Goal: Information Seeking & Learning: Learn about a topic

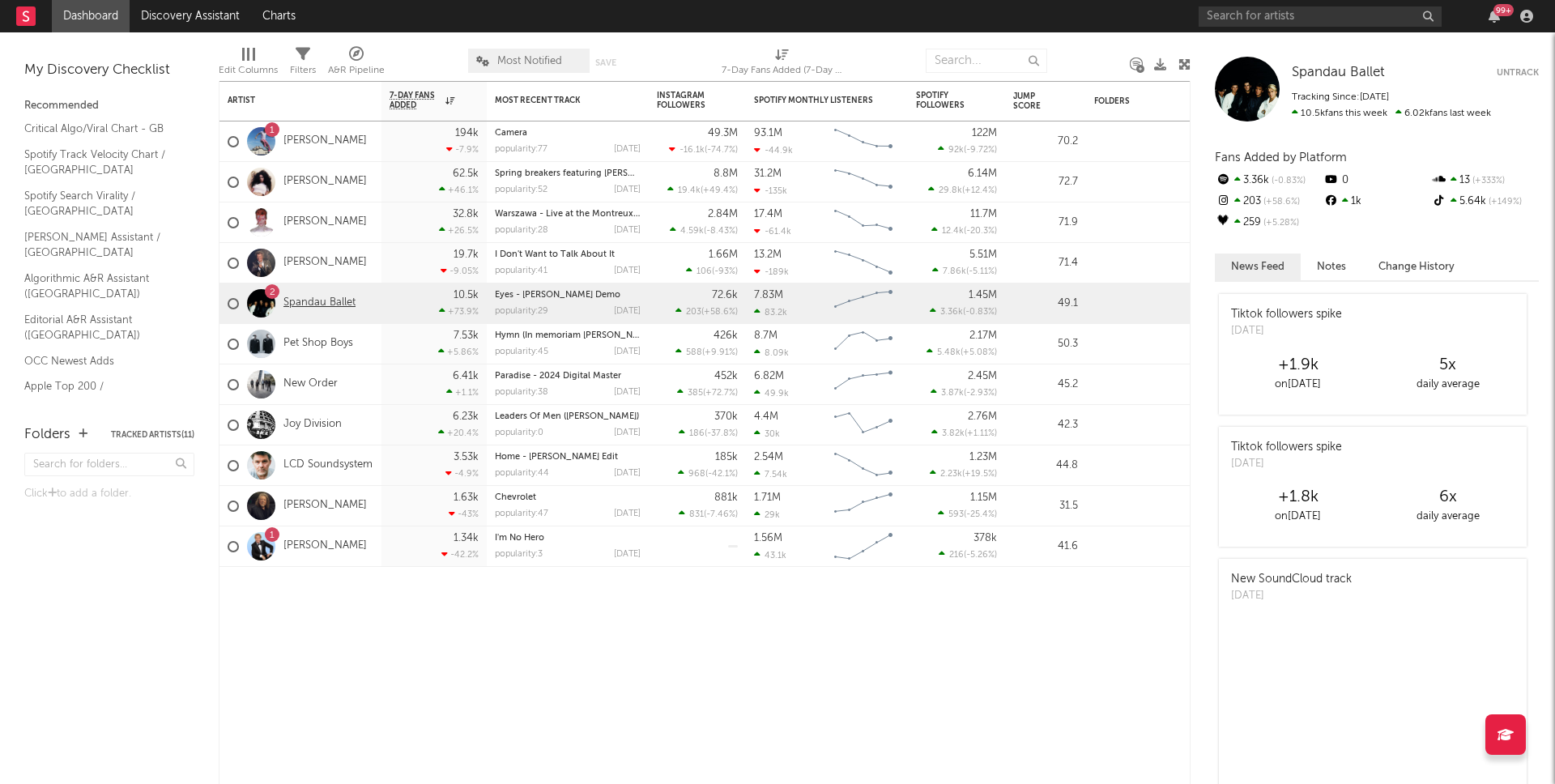
click at [326, 301] on link "Spandau Ballet" at bounding box center [319, 303] width 72 height 14
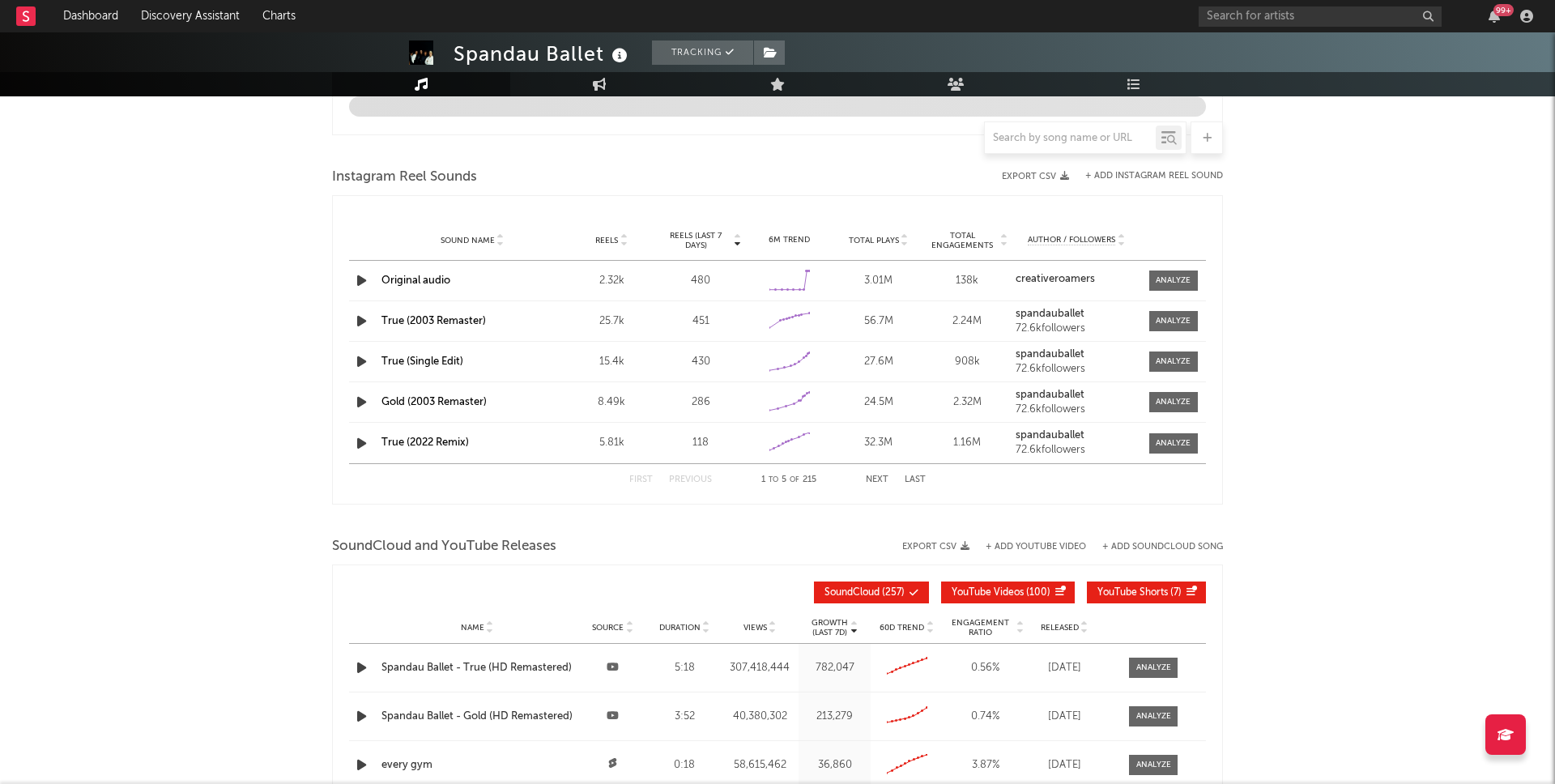
select select "6m"
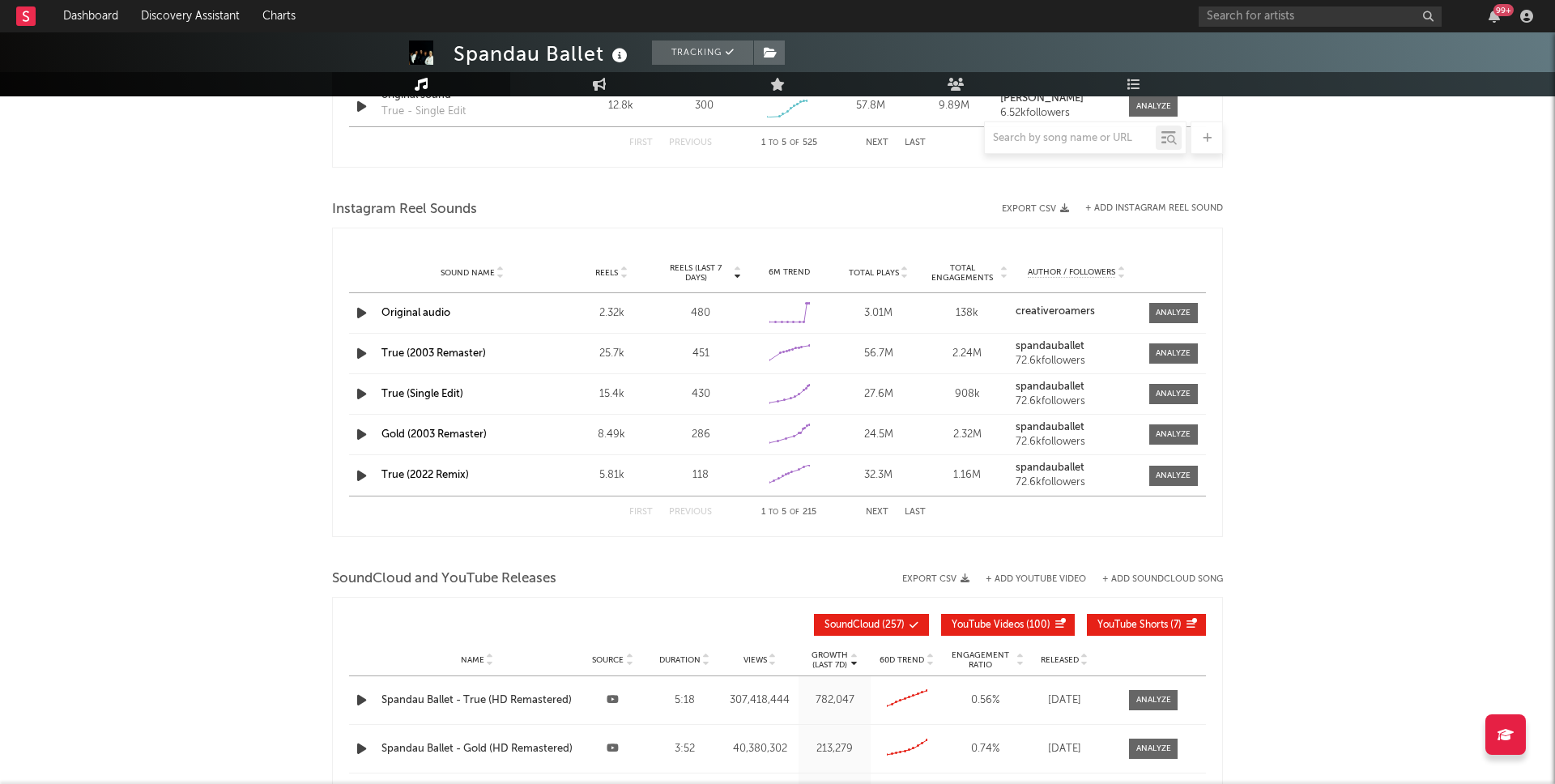
scroll to position [1250, 0]
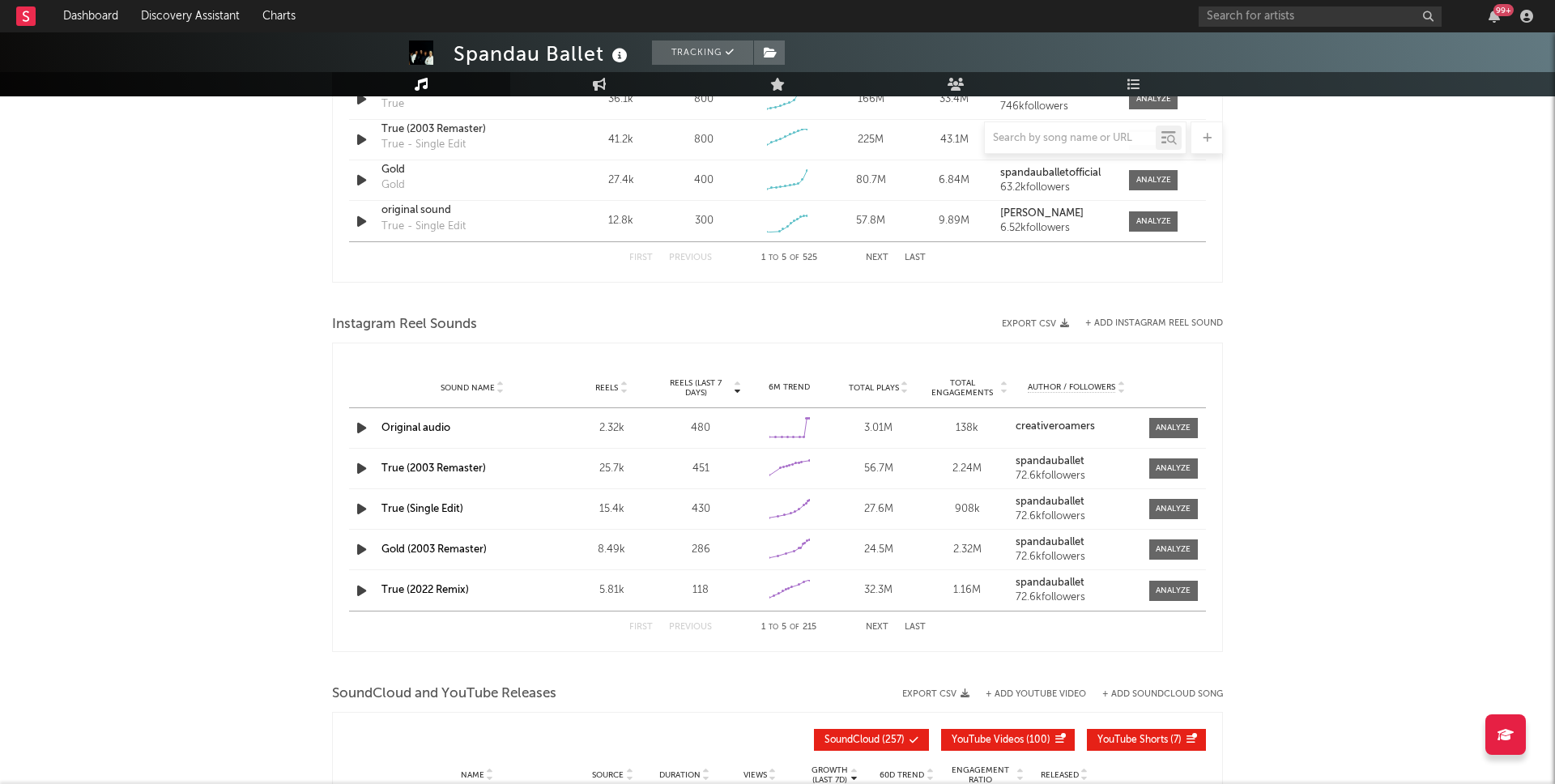
click at [410, 425] on link "Original audio" at bounding box center [416, 428] width 69 height 10
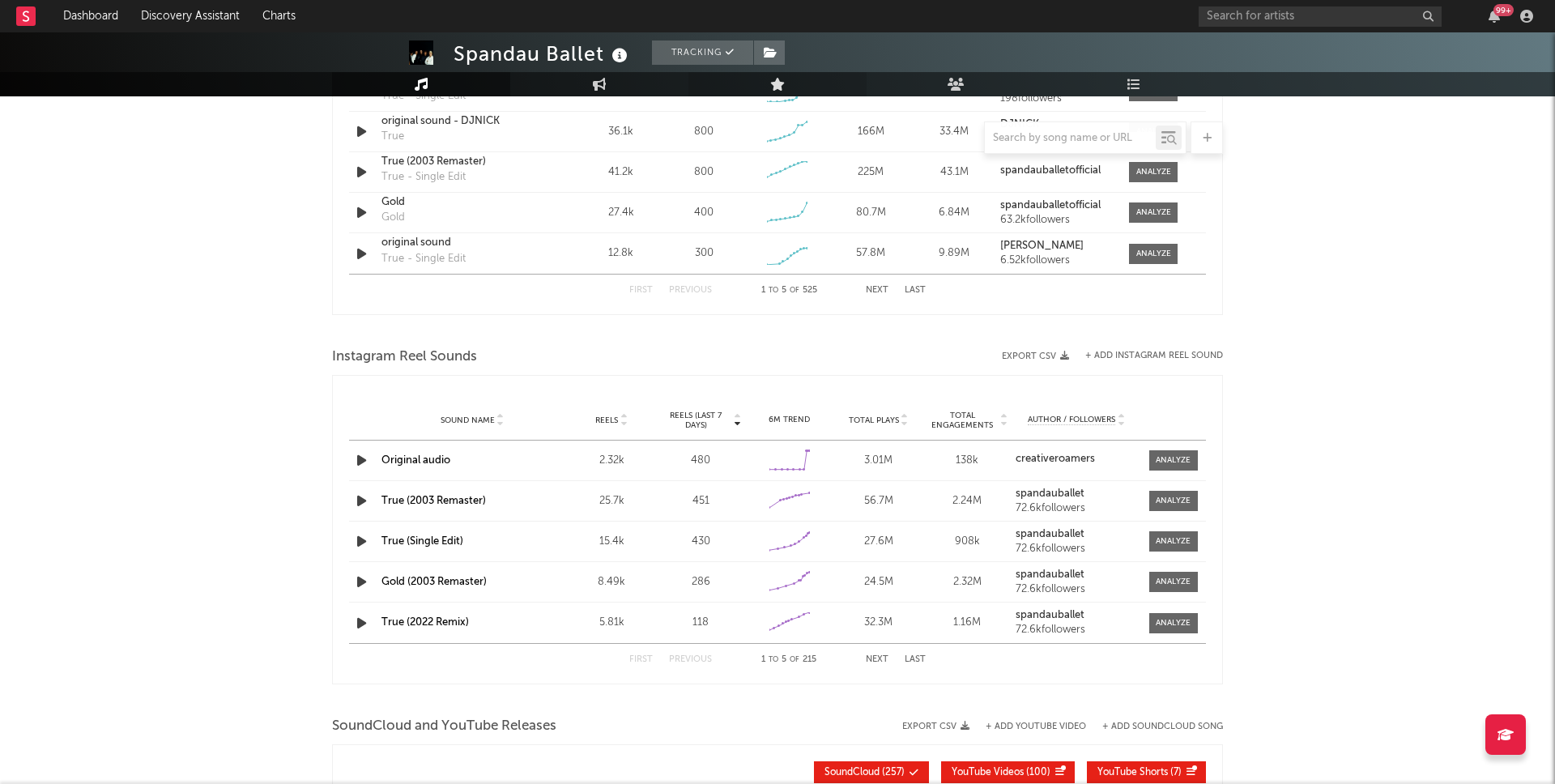
scroll to position [1282, 0]
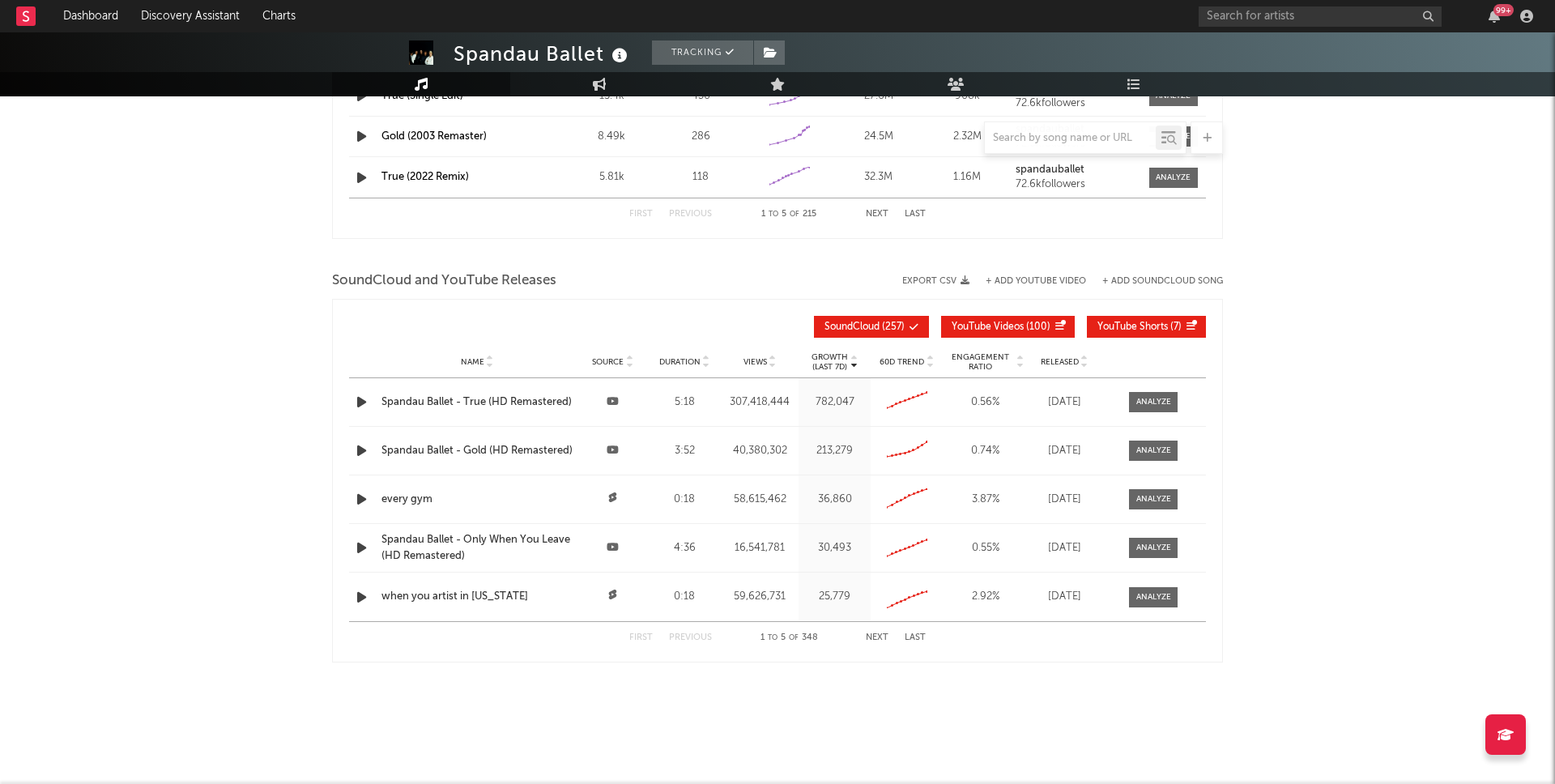
scroll to position [1374, 0]
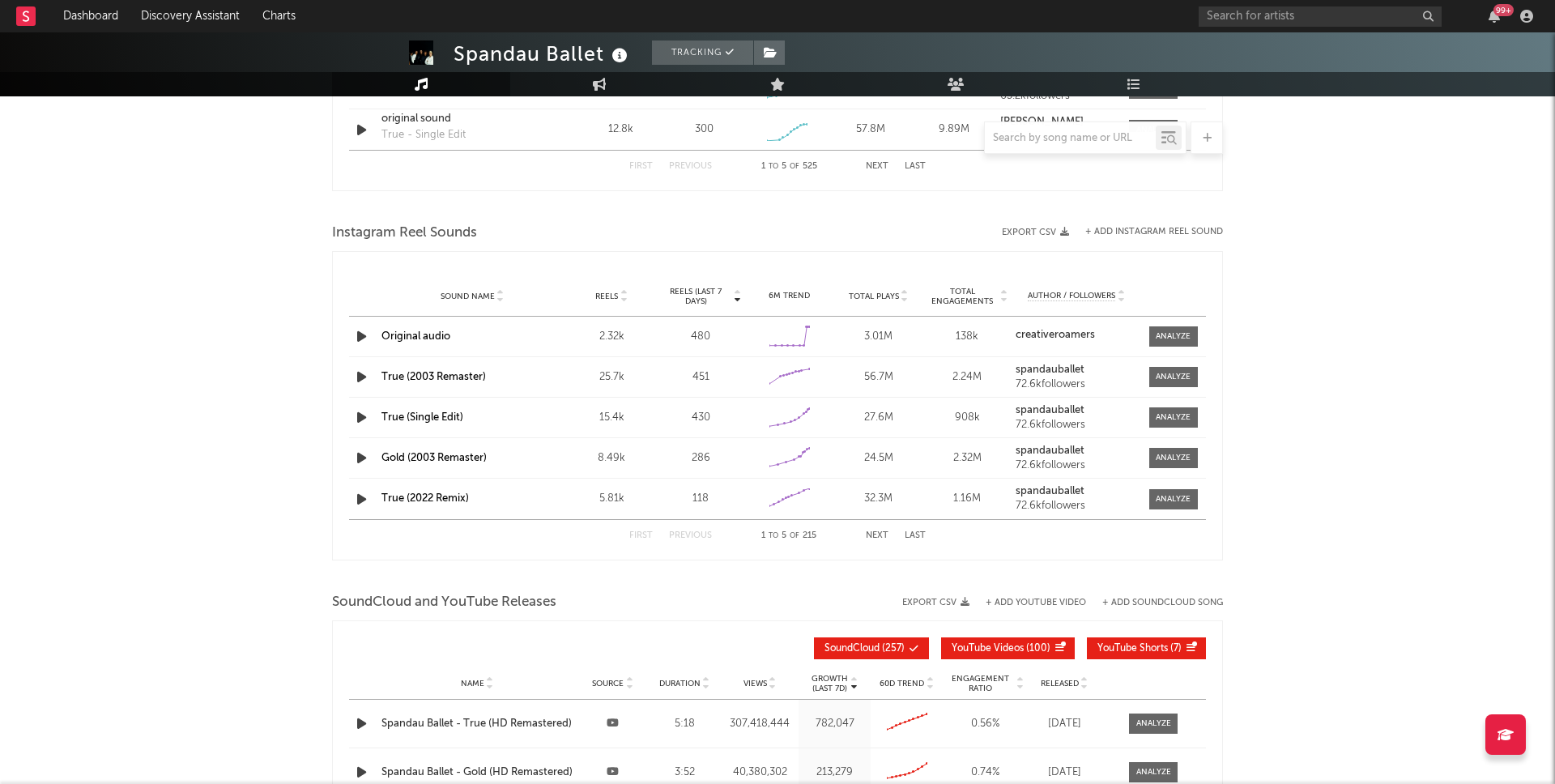
click at [879, 536] on button "Next" at bounding box center [877, 536] width 22 height 9
click at [360, 336] on icon "button" at bounding box center [361, 336] width 17 height 21
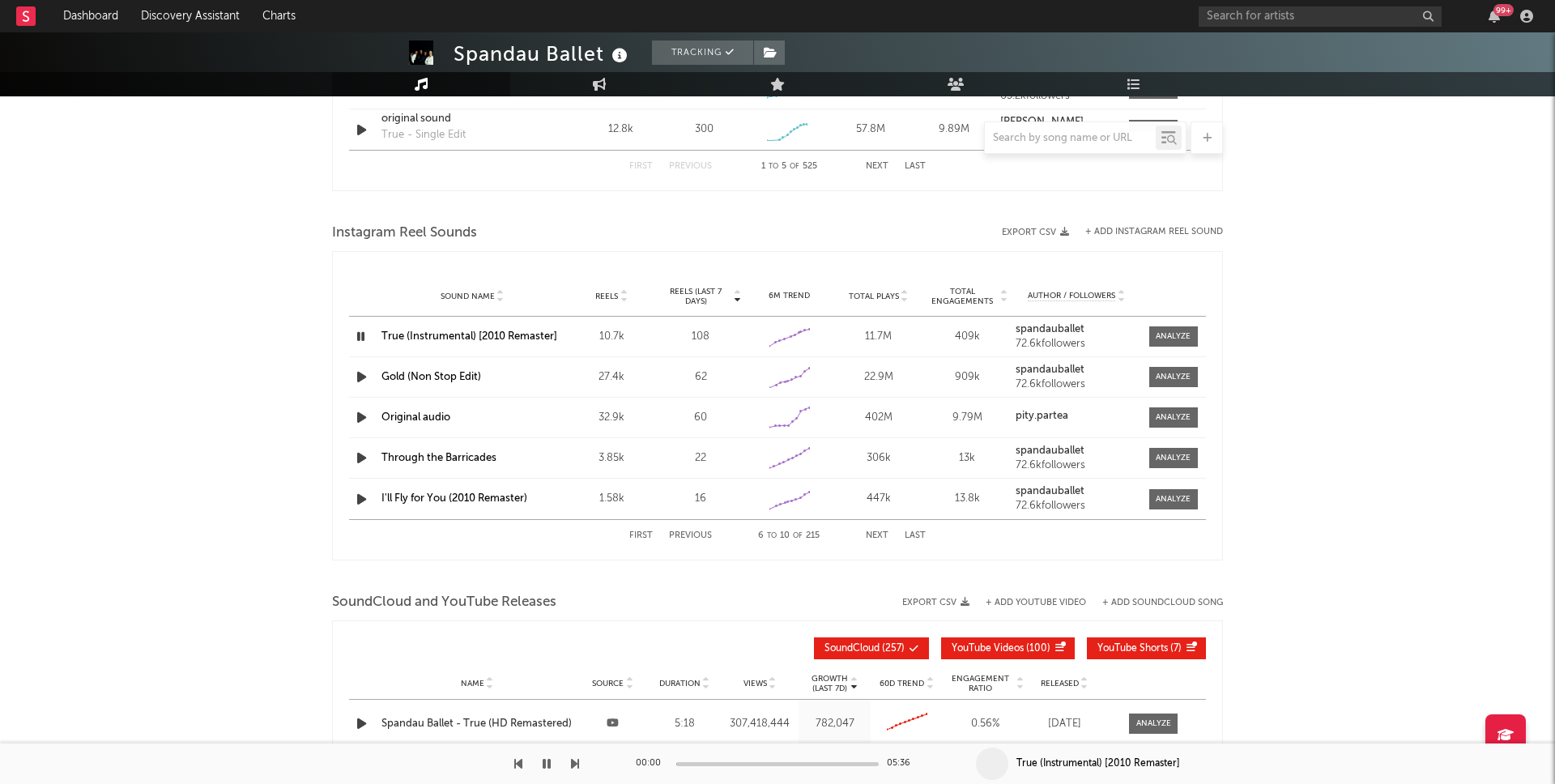
click at [360, 336] on icon "button" at bounding box center [360, 336] width 15 height 21
click at [359, 375] on icon "button" at bounding box center [361, 377] width 17 height 21
click at [357, 418] on icon "button" at bounding box center [361, 418] width 17 height 21
click at [399, 415] on link "Original audio" at bounding box center [416, 418] width 69 height 10
click at [367, 419] on icon "button" at bounding box center [360, 418] width 15 height 21
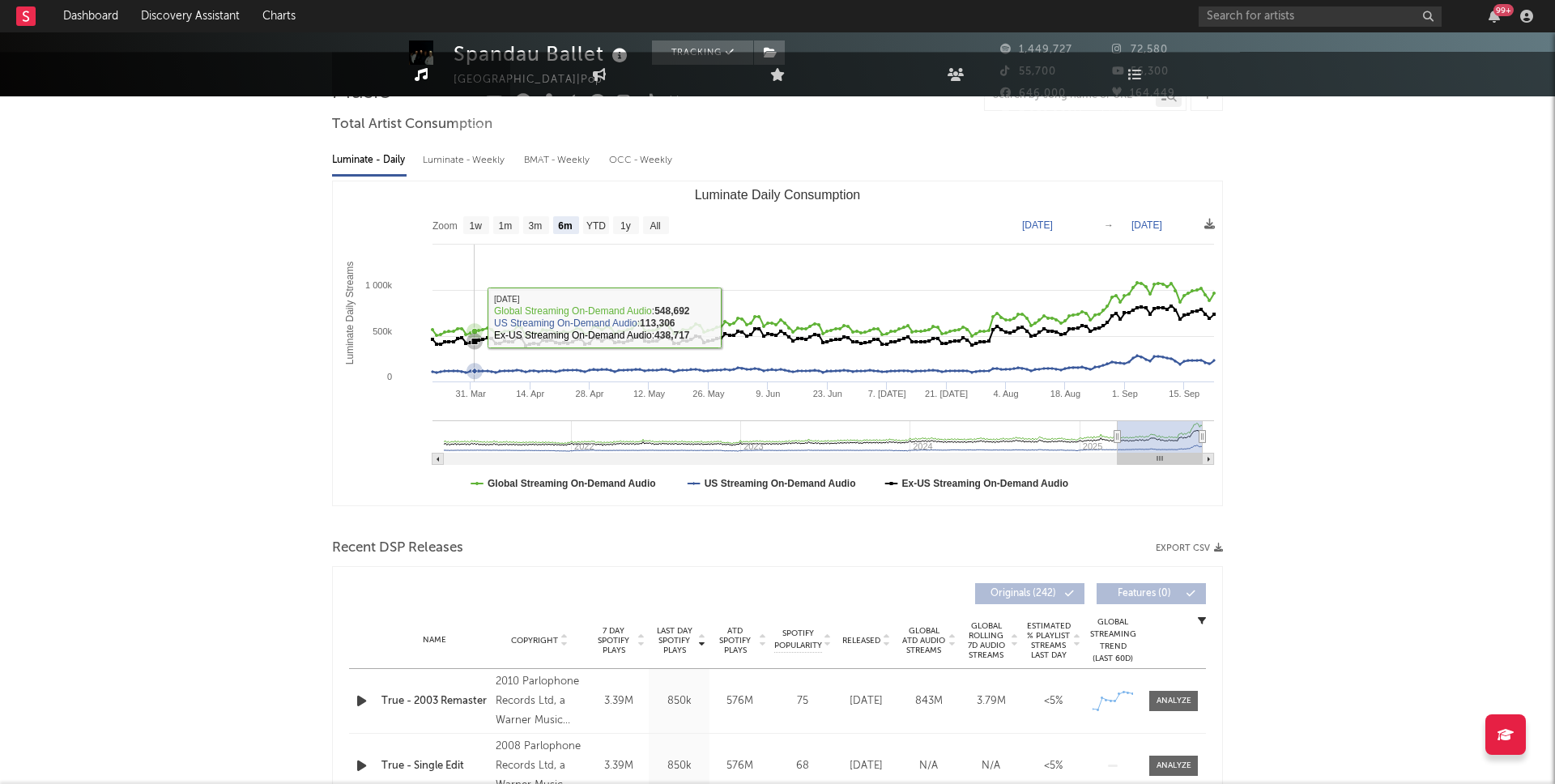
scroll to position [0, 0]
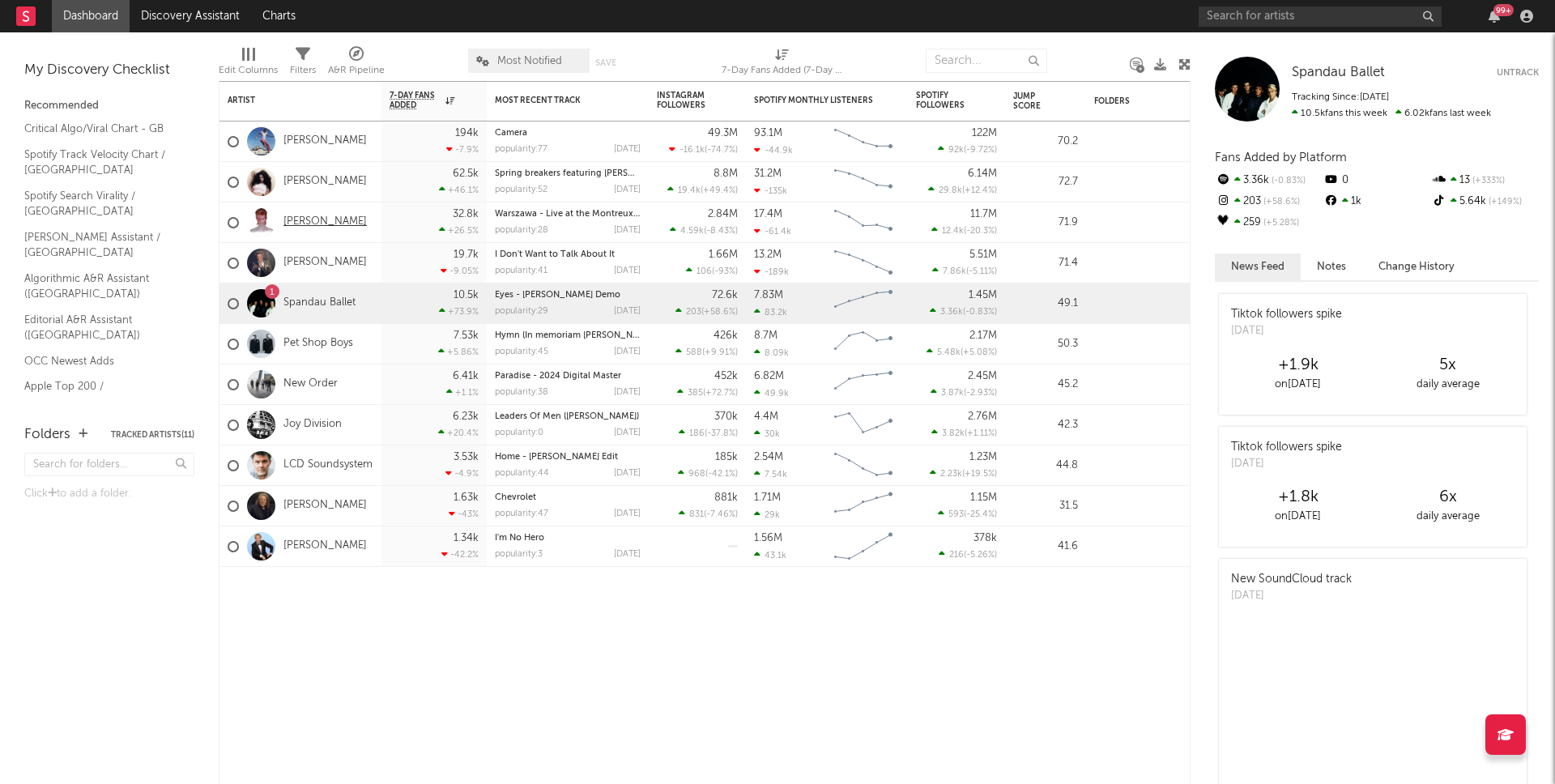
click at [318, 221] on link "[PERSON_NAME]" at bounding box center [325, 223] width 83 height 14
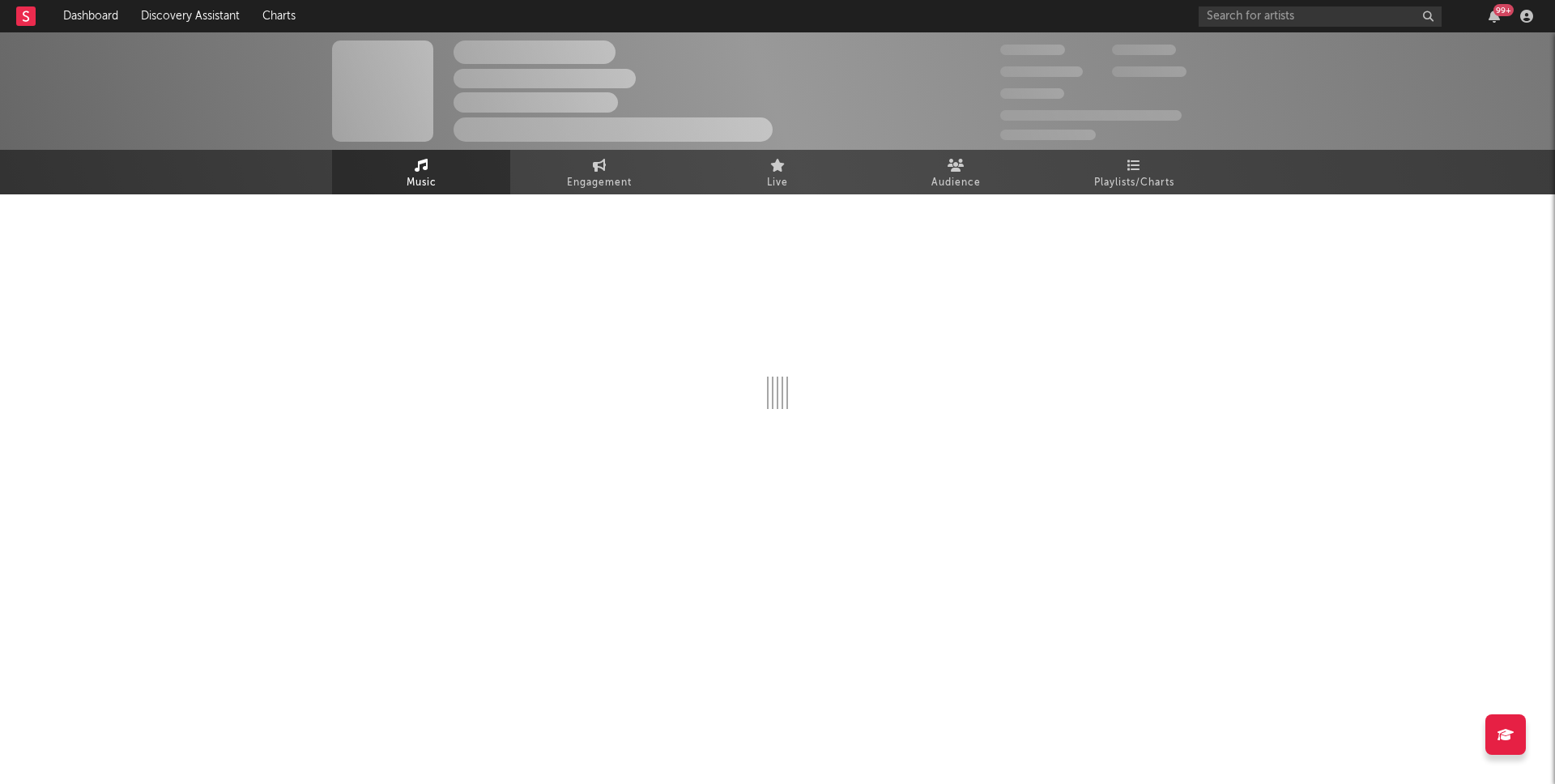
select select "6m"
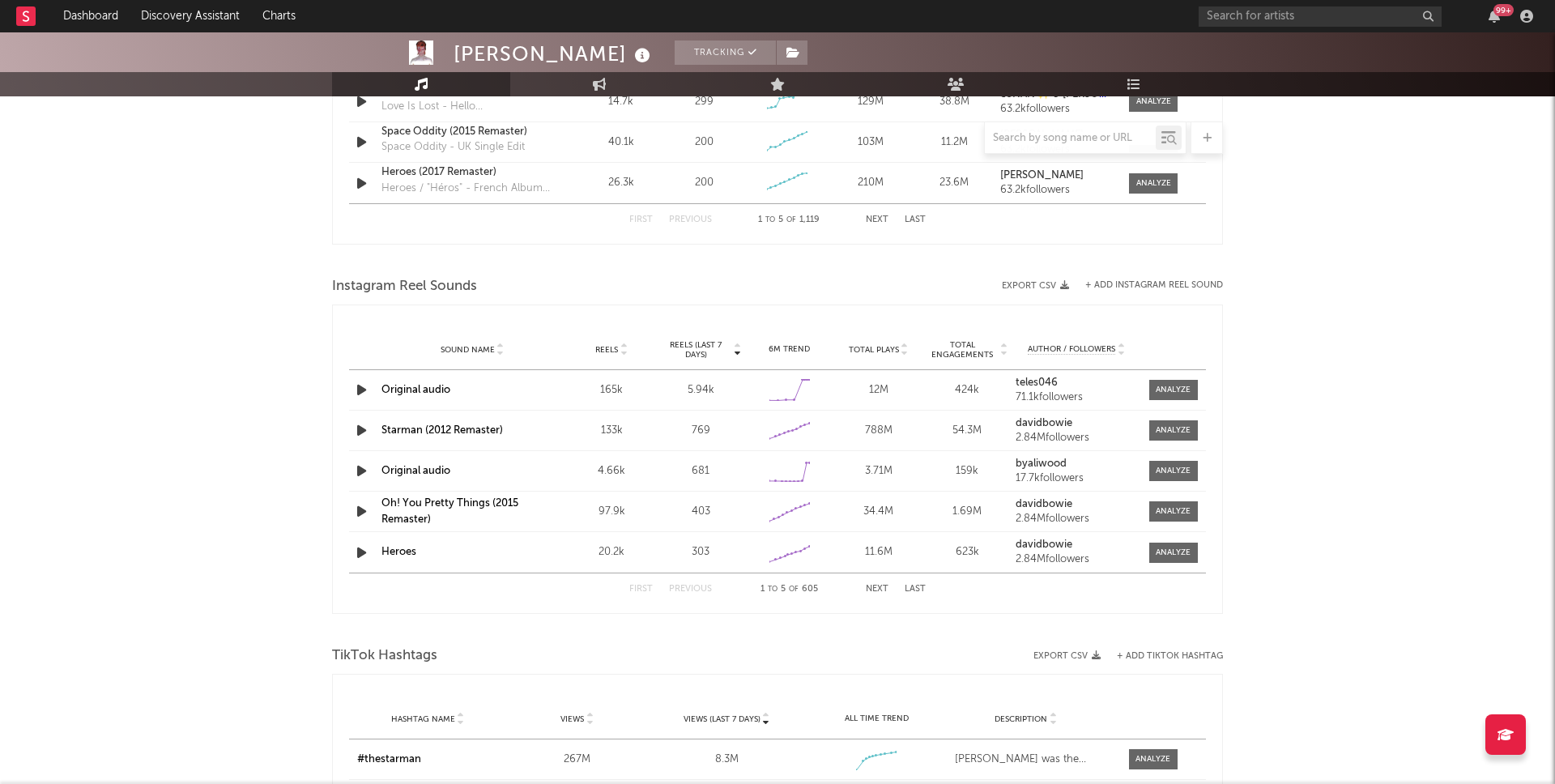
scroll to position [1323, 0]
click at [360, 389] on icon "button" at bounding box center [361, 387] width 17 height 21
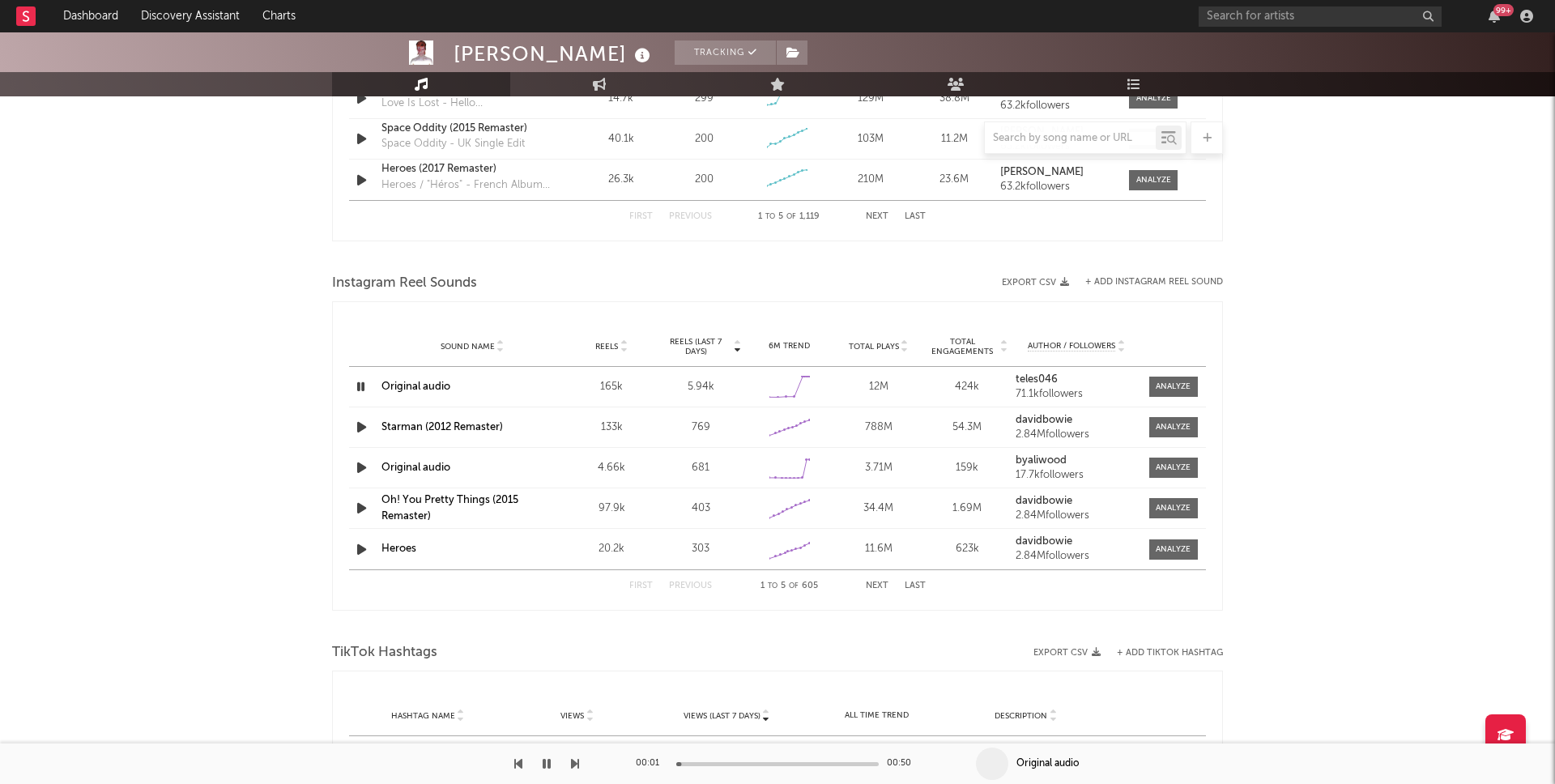
click at [360, 389] on icon "button" at bounding box center [360, 387] width 15 height 21
click at [391, 387] on link "Original audio" at bounding box center [416, 387] width 69 height 10
click at [357, 466] on icon "button" at bounding box center [361, 468] width 17 height 21
click at [357, 466] on icon "button" at bounding box center [360, 468] width 15 height 21
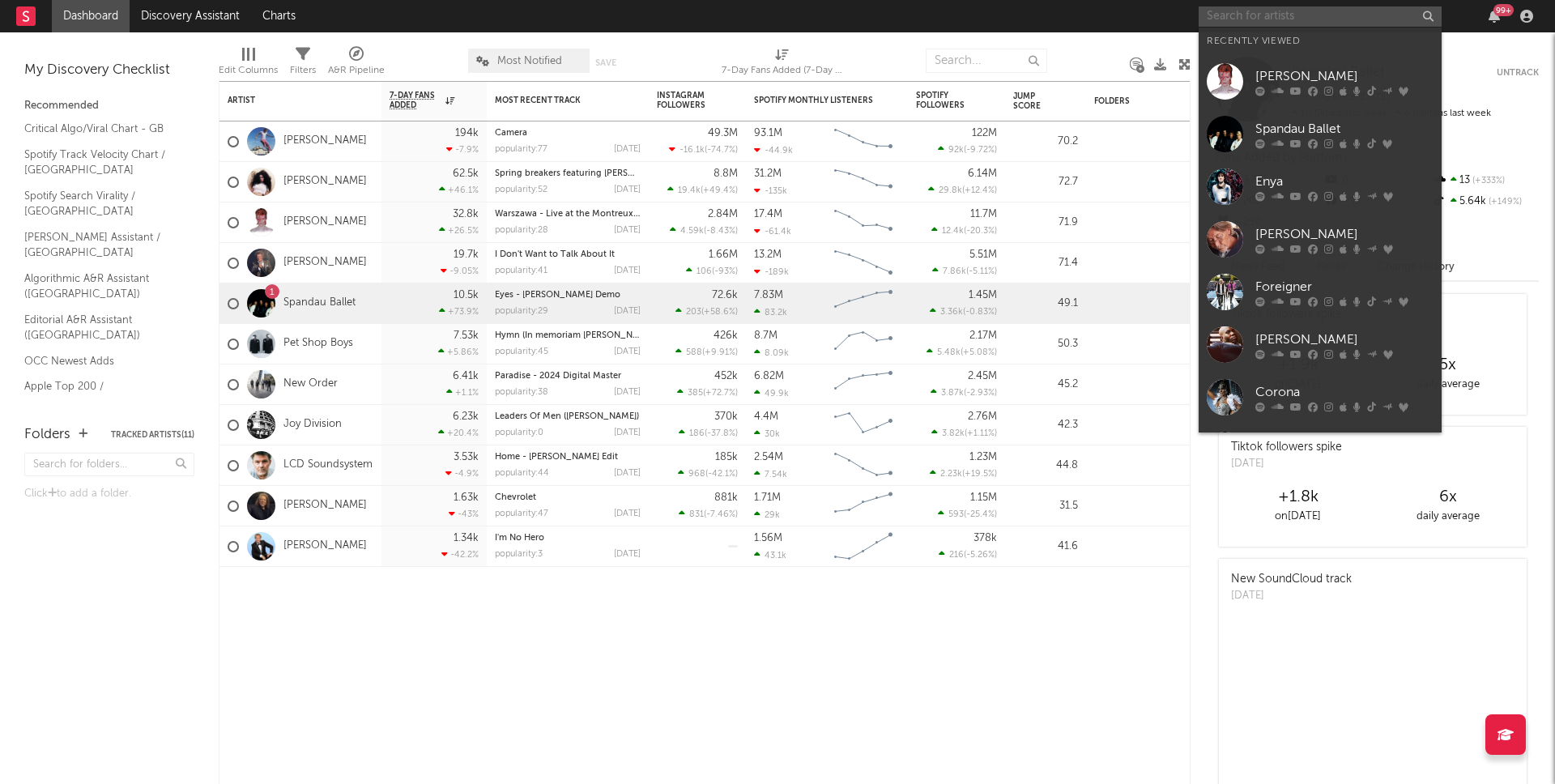
click at [1260, 14] on input "text" at bounding box center [1320, 17] width 243 height 21
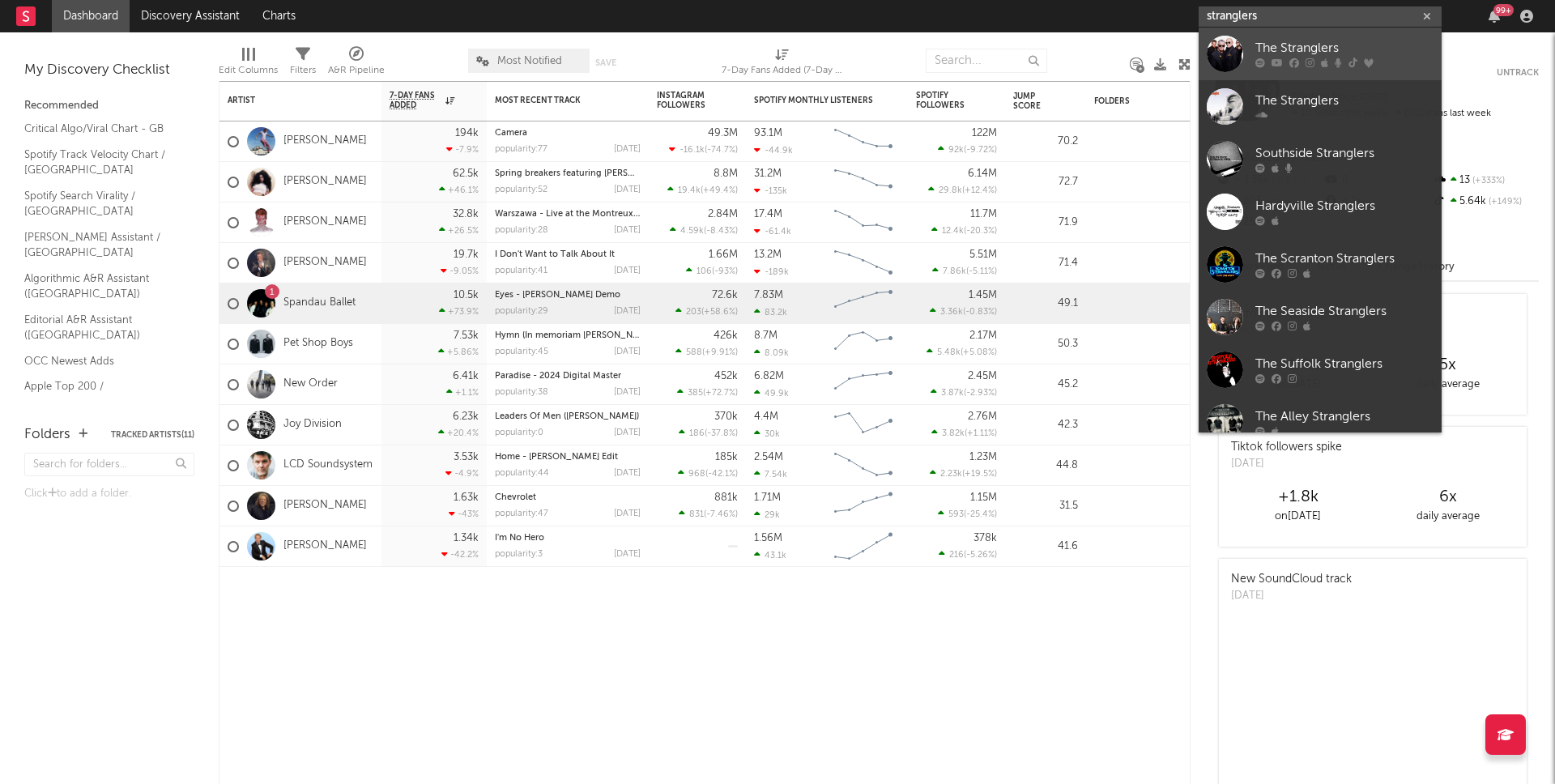
type input "stranglers"
click at [1315, 41] on div "The Stranglers" at bounding box center [1344, 48] width 178 height 20
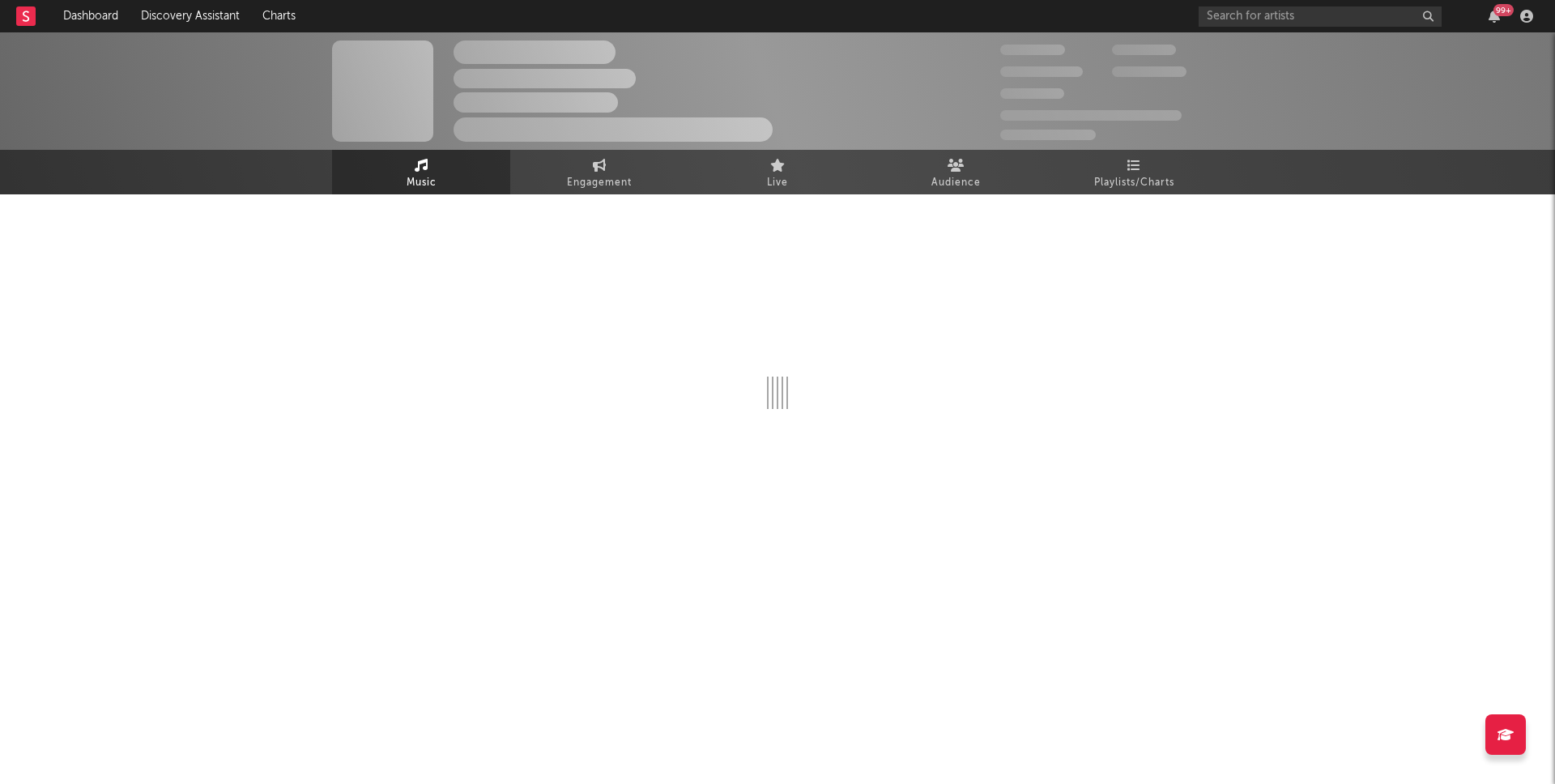
select select "6m"
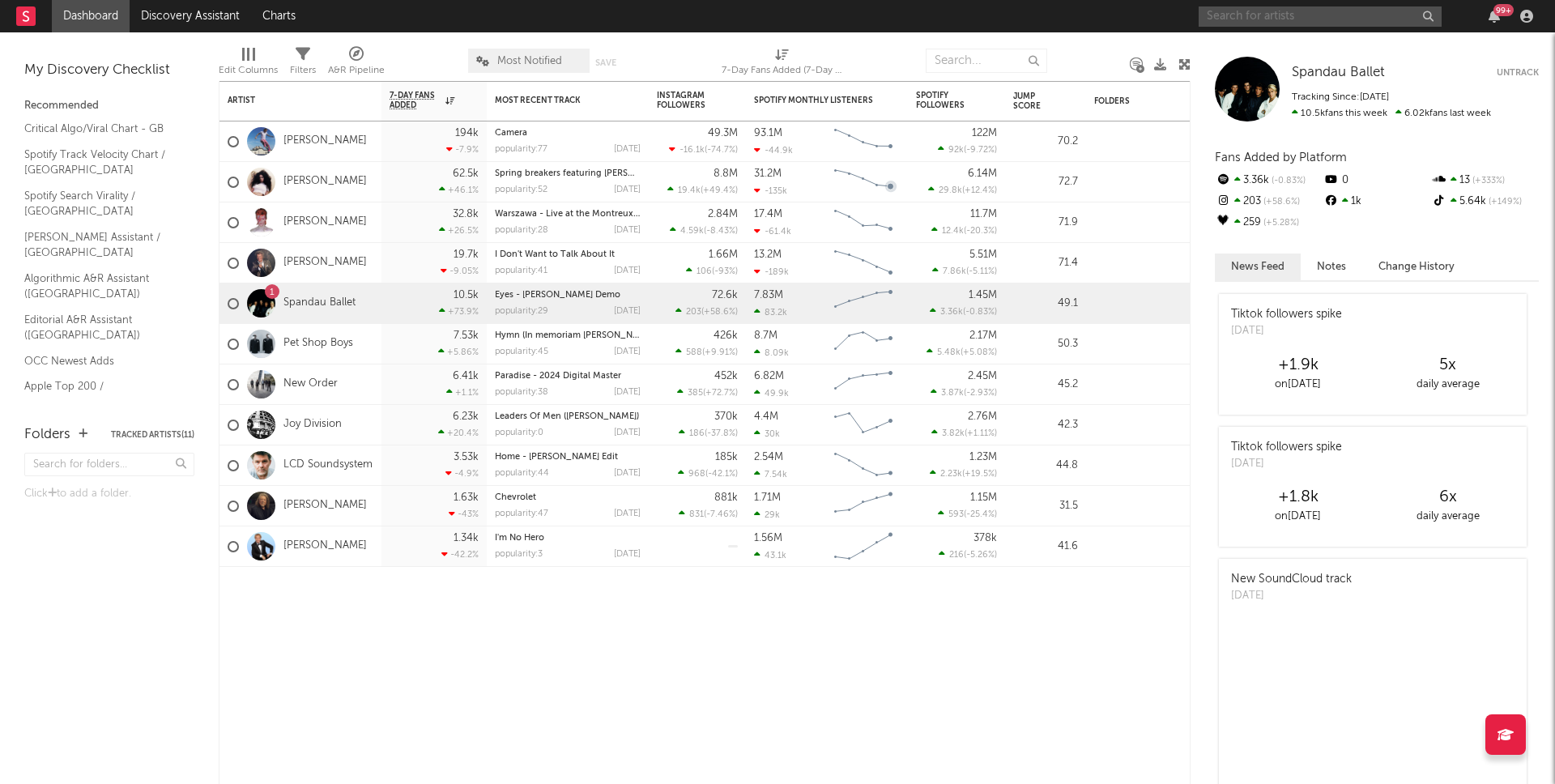
click at [1308, 15] on input "text" at bounding box center [1320, 17] width 243 height 21
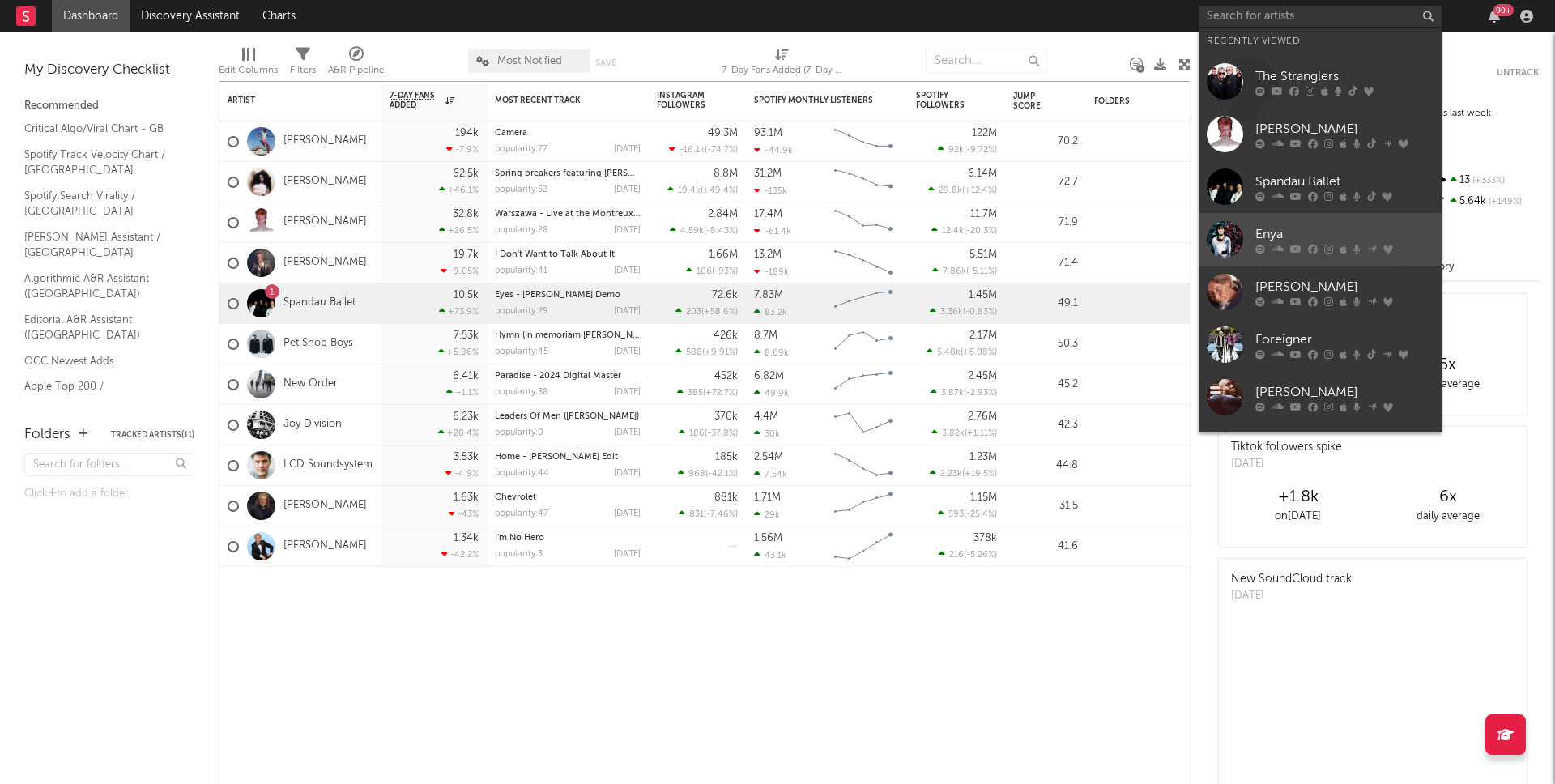
click at [1322, 226] on div "Enya" at bounding box center [1344, 234] width 178 height 20
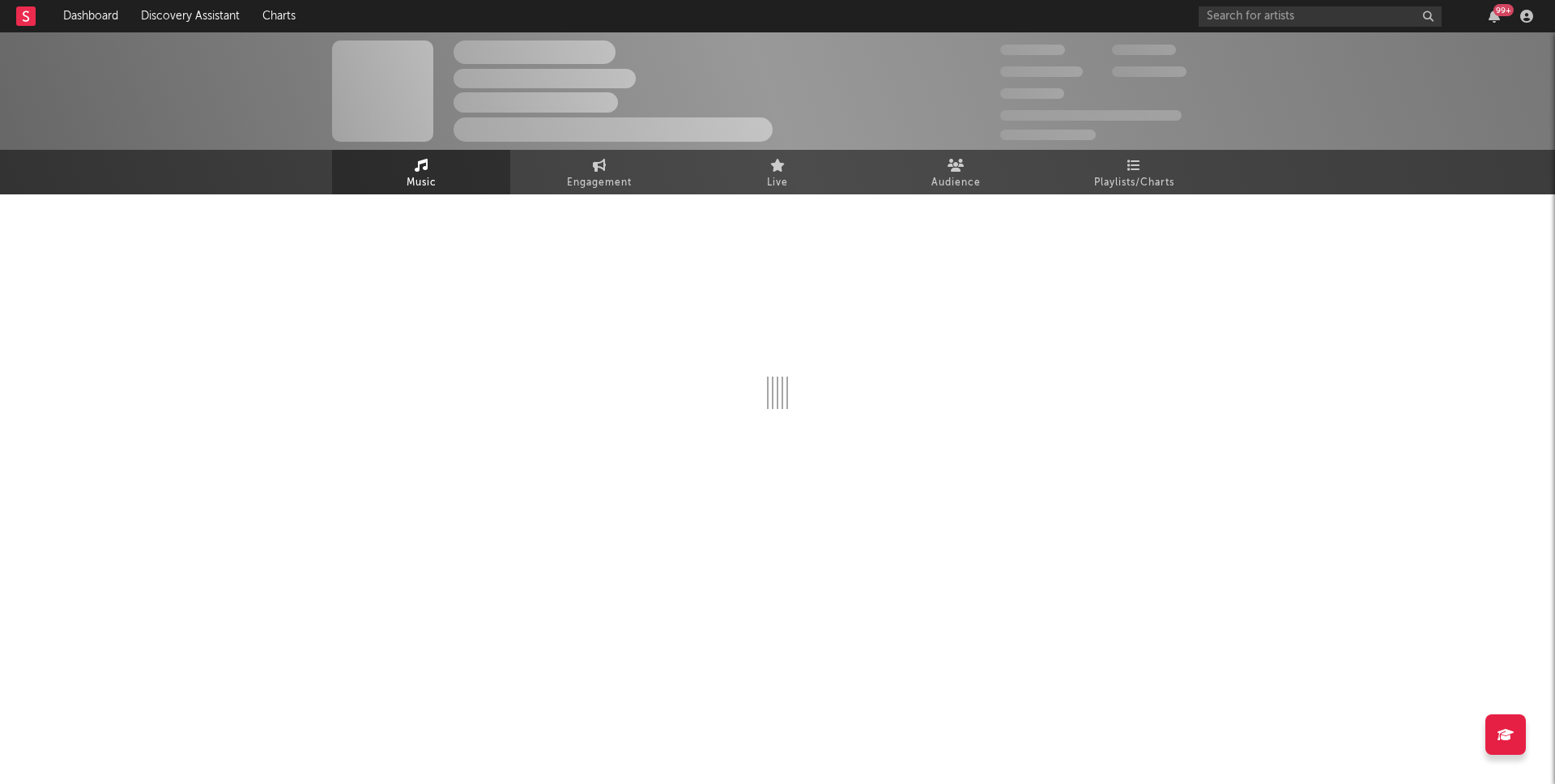
select select "6m"
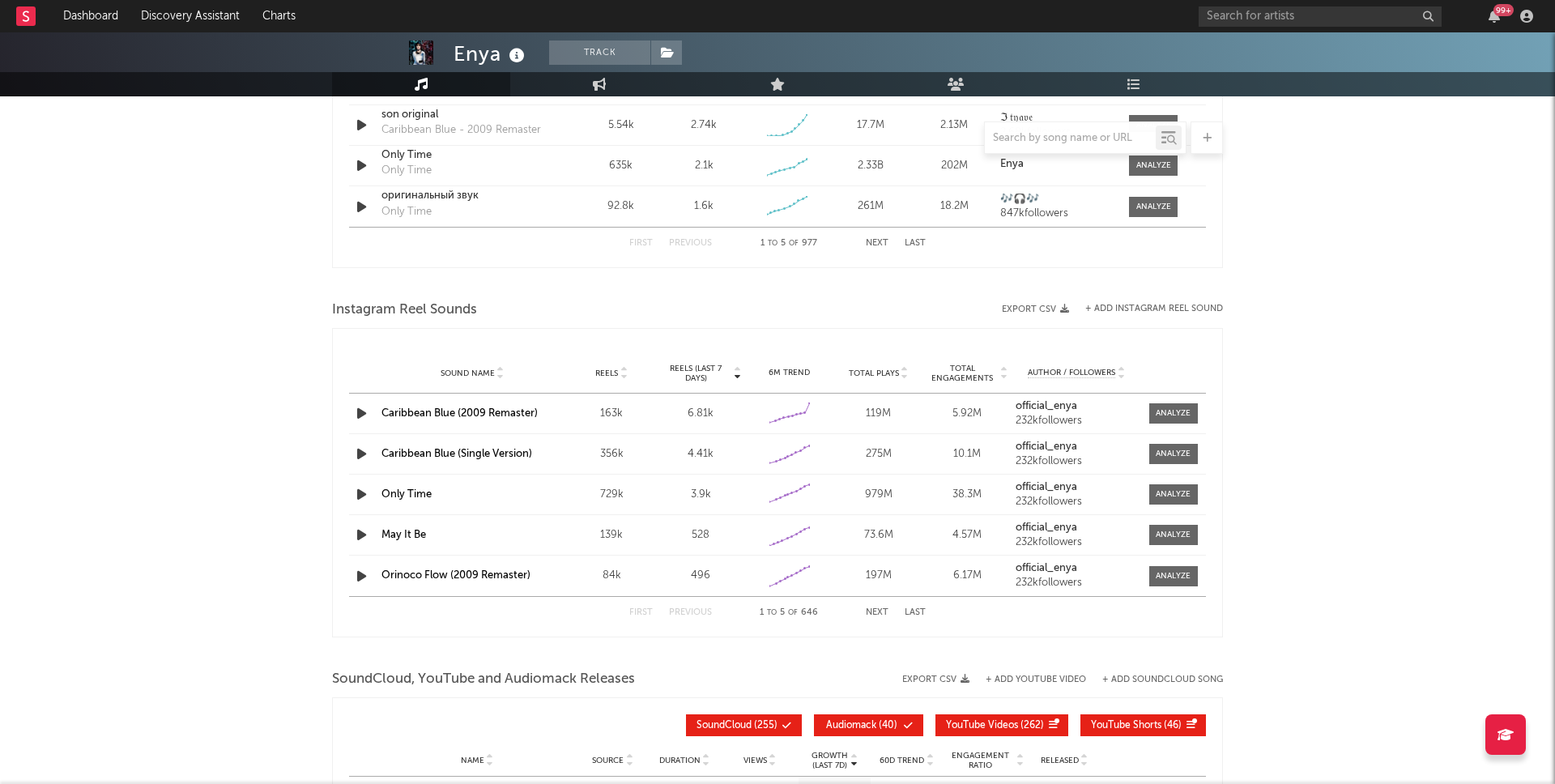
scroll to position [1298, 0]
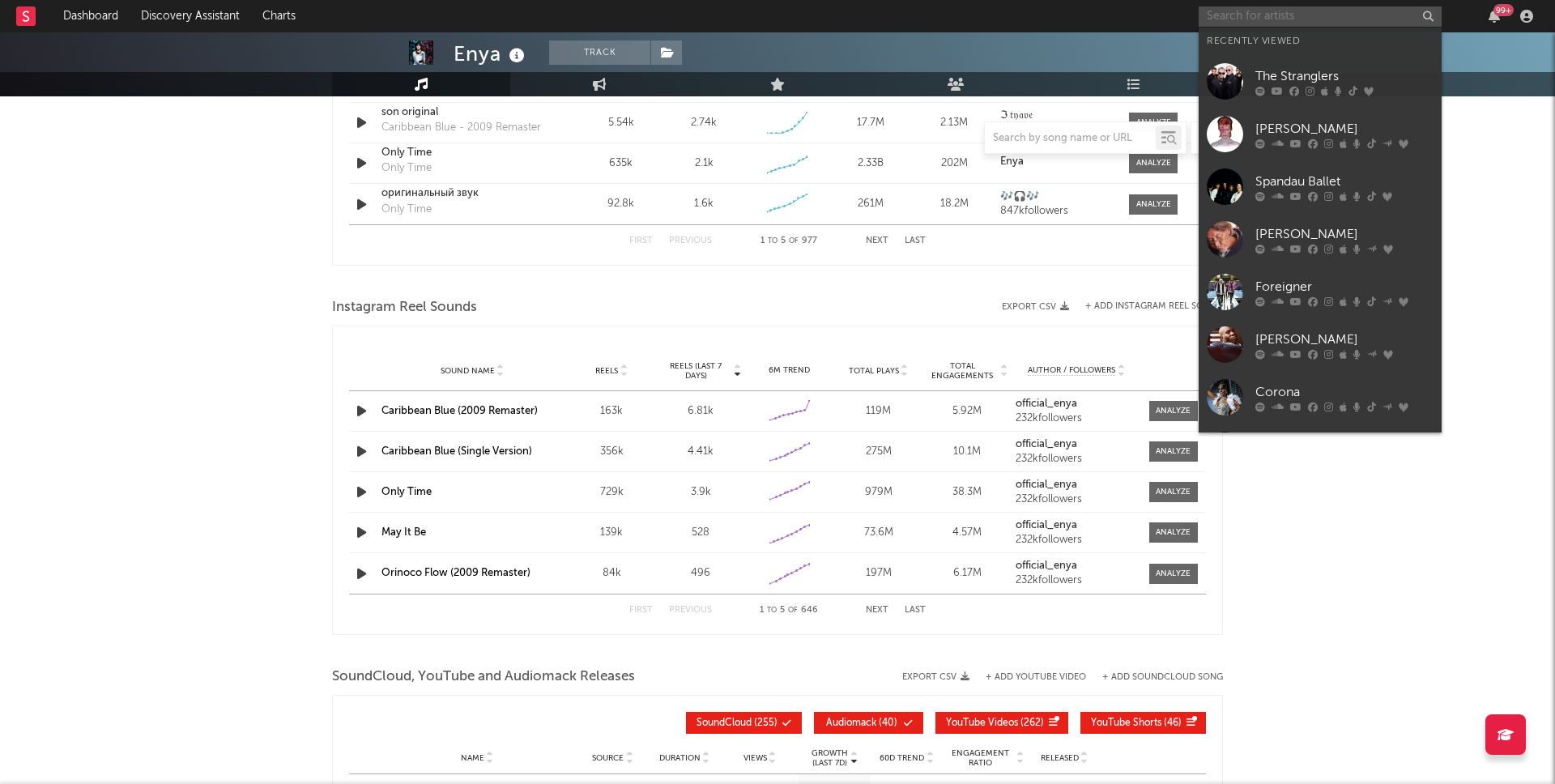
click at [1311, 16] on input "text" at bounding box center [1320, 17] width 243 height 21
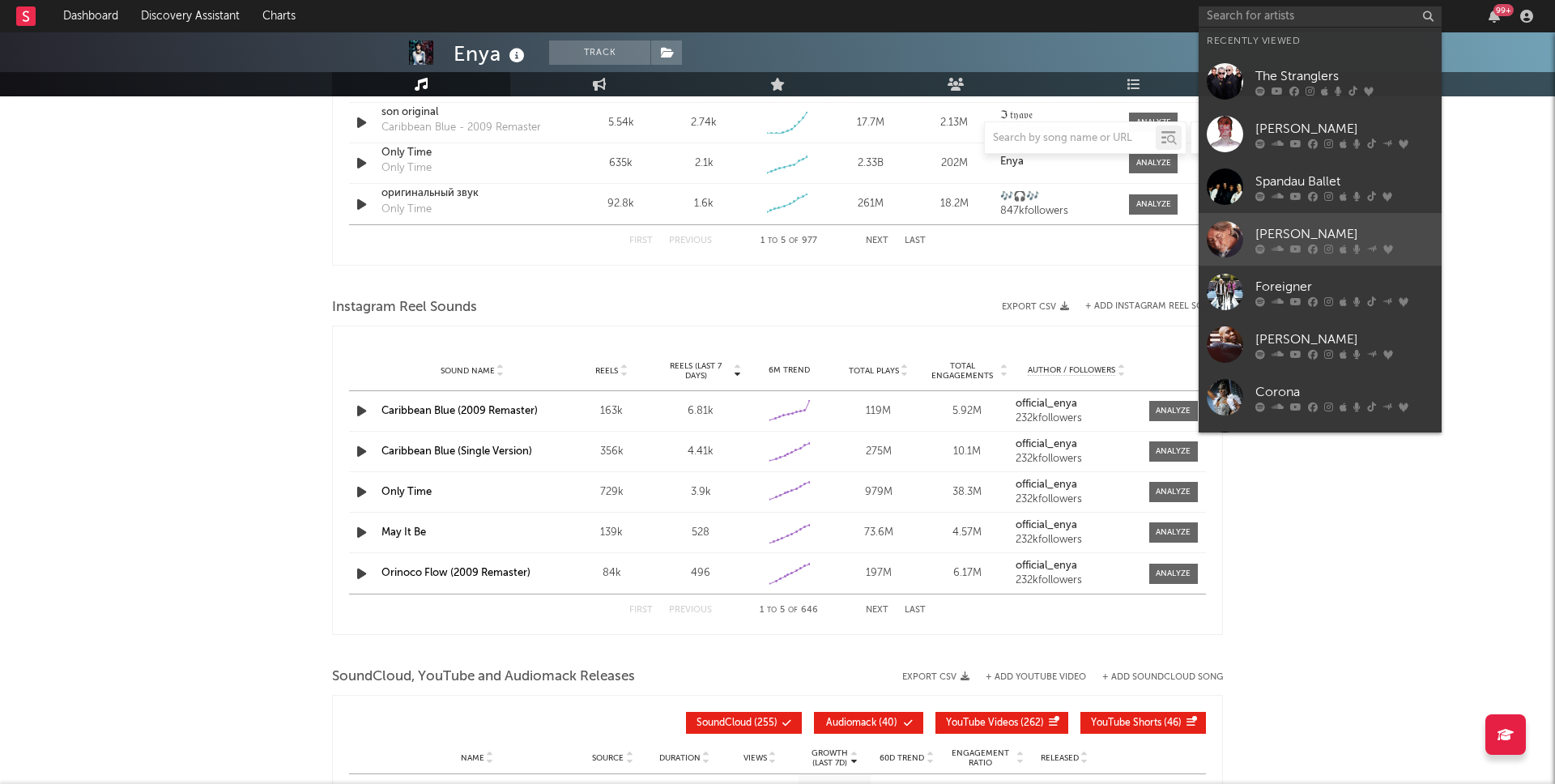
click at [1333, 237] on div "[PERSON_NAME]" at bounding box center [1344, 234] width 178 height 20
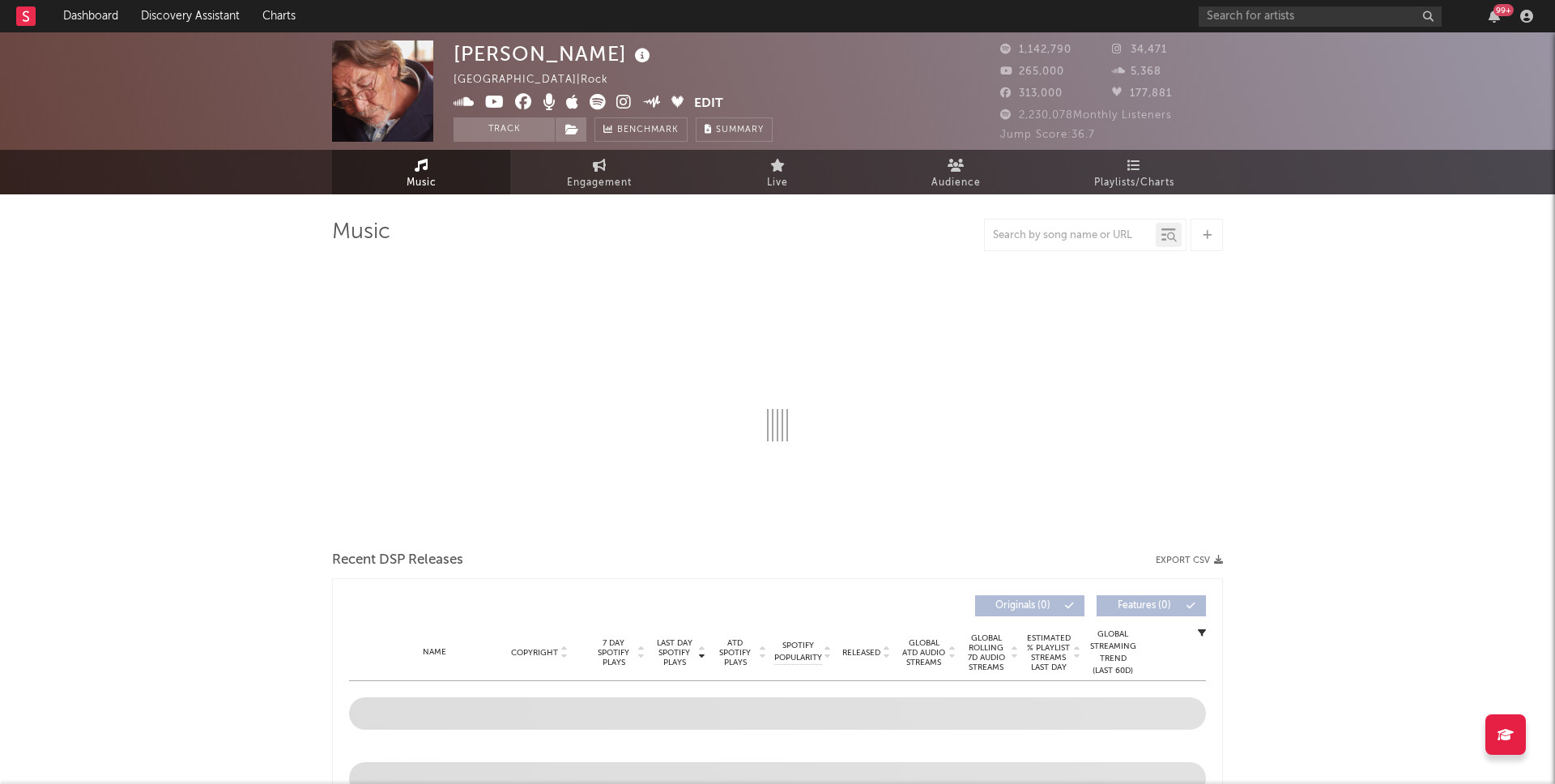
select select "6m"
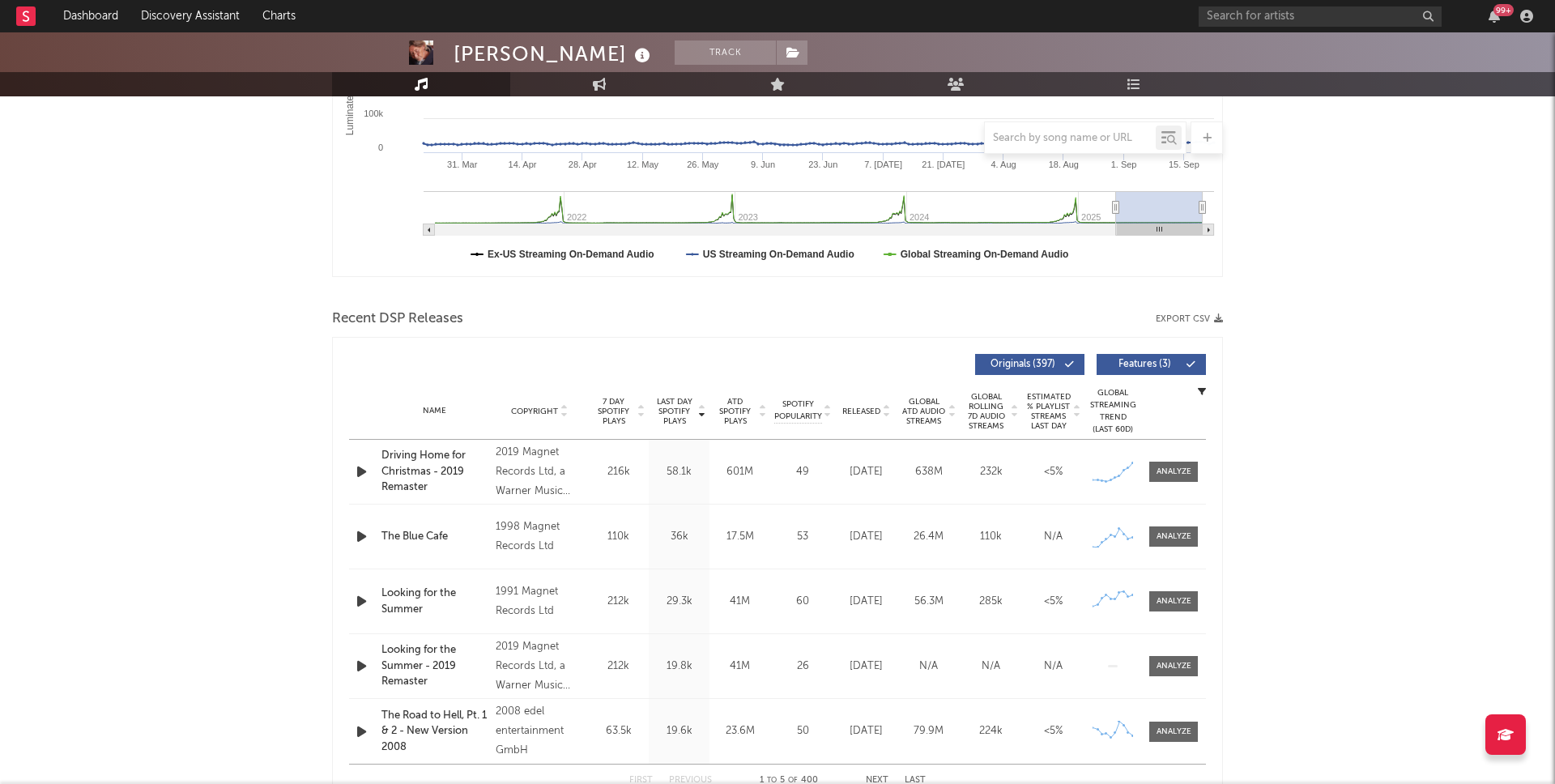
scroll to position [507, 0]
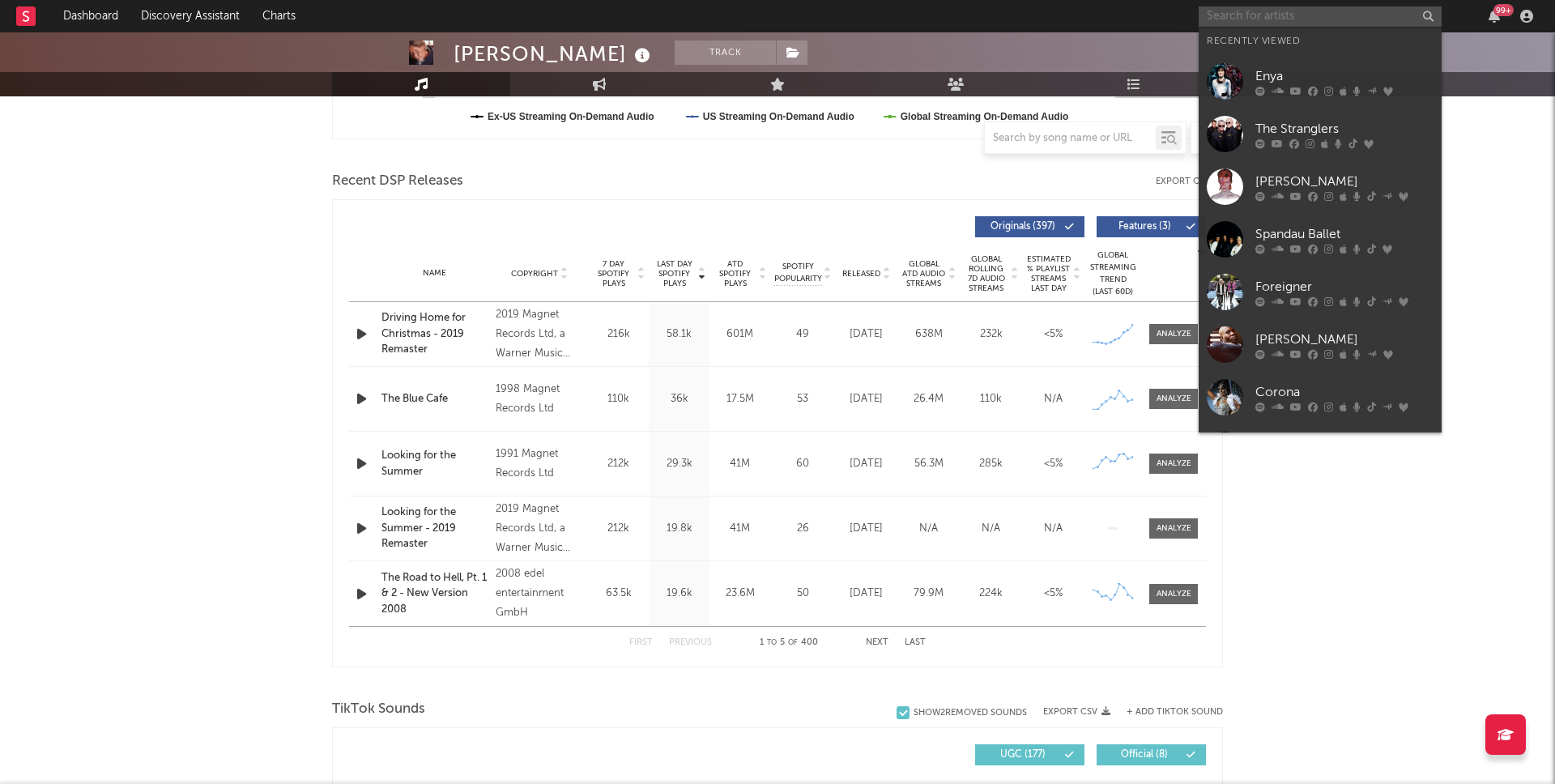
click at [1291, 19] on input "text" at bounding box center [1320, 17] width 243 height 21
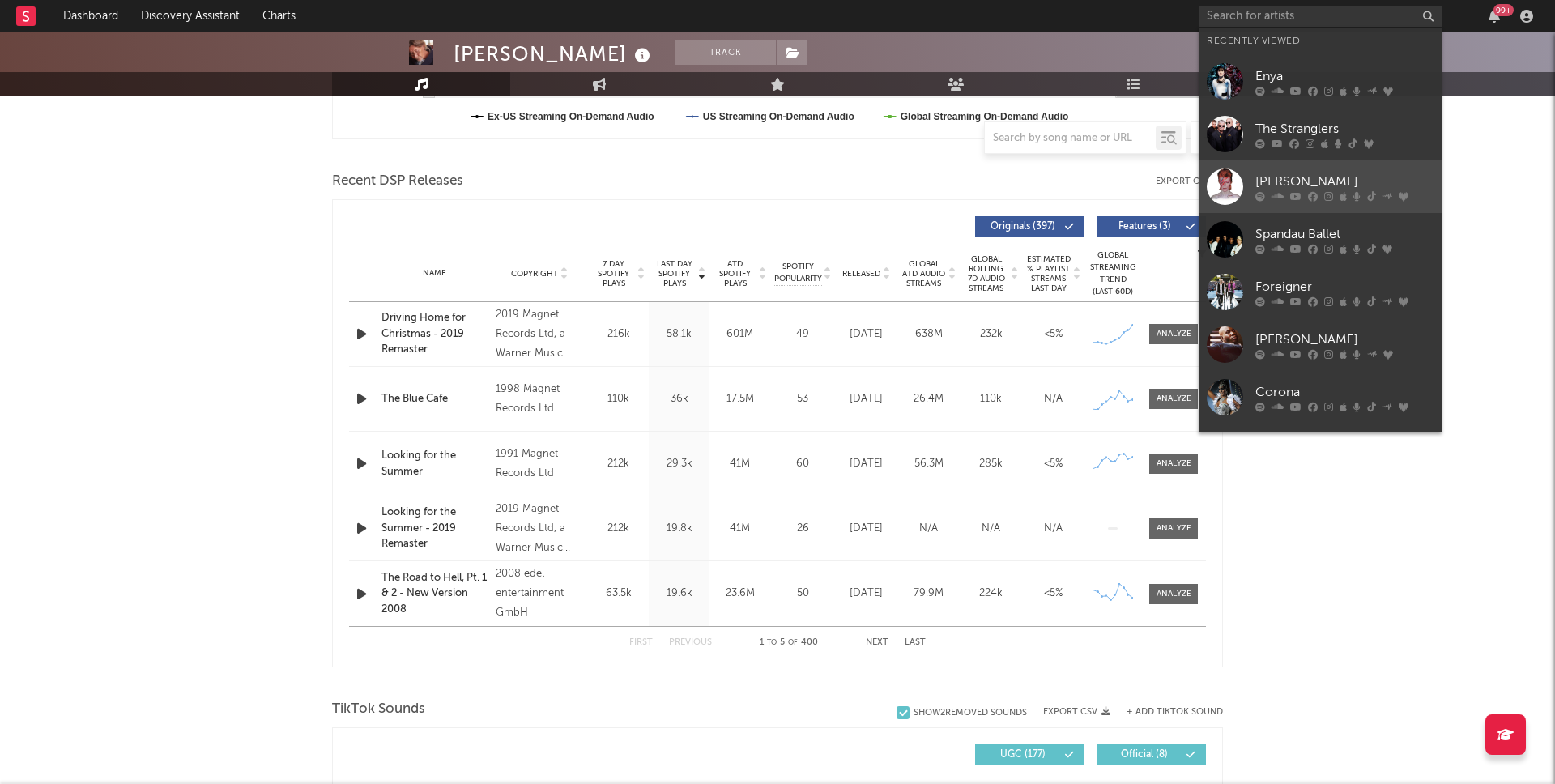
click at [1341, 181] on div "[PERSON_NAME]" at bounding box center [1344, 181] width 178 height 20
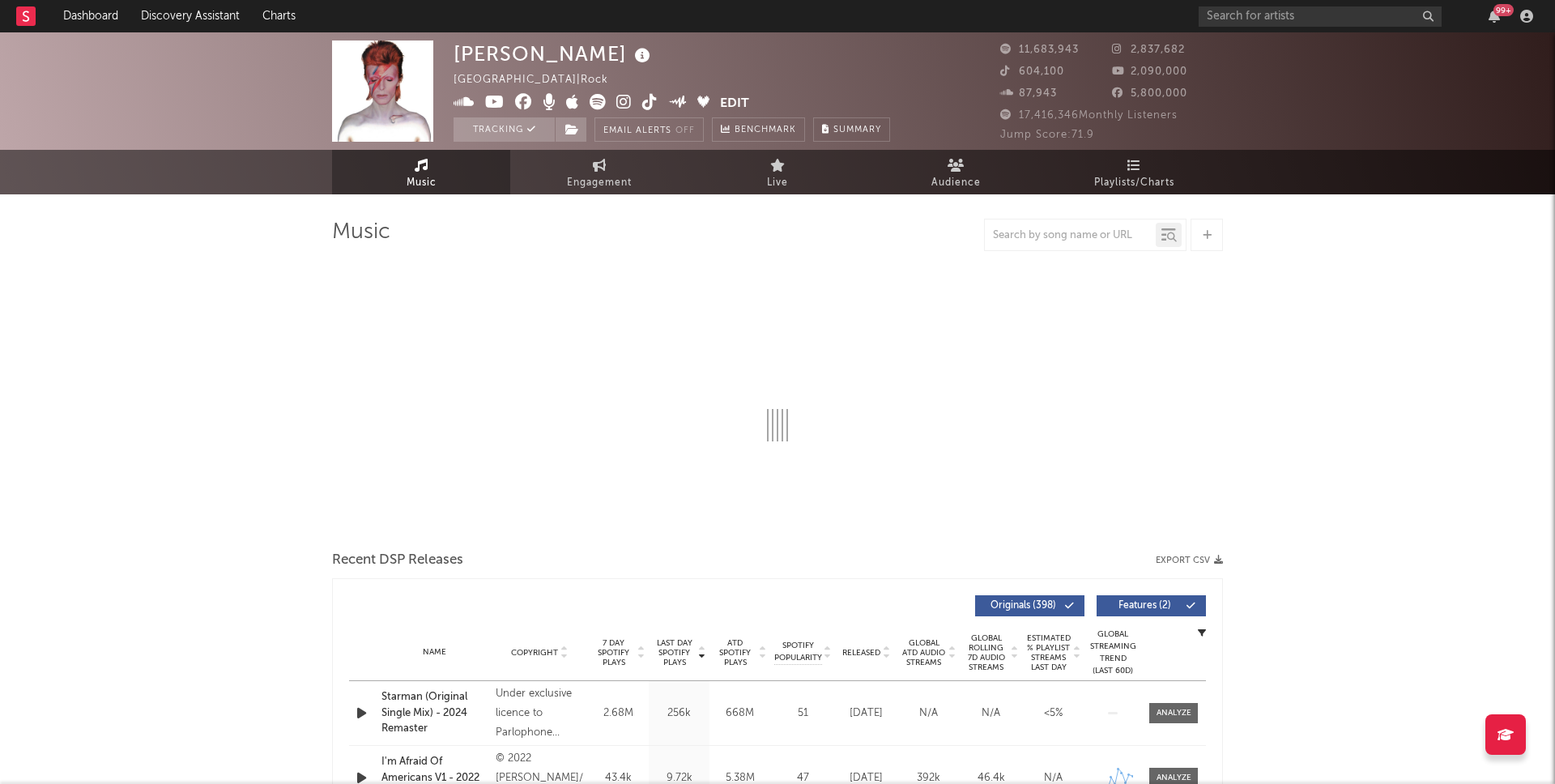
select select "6m"
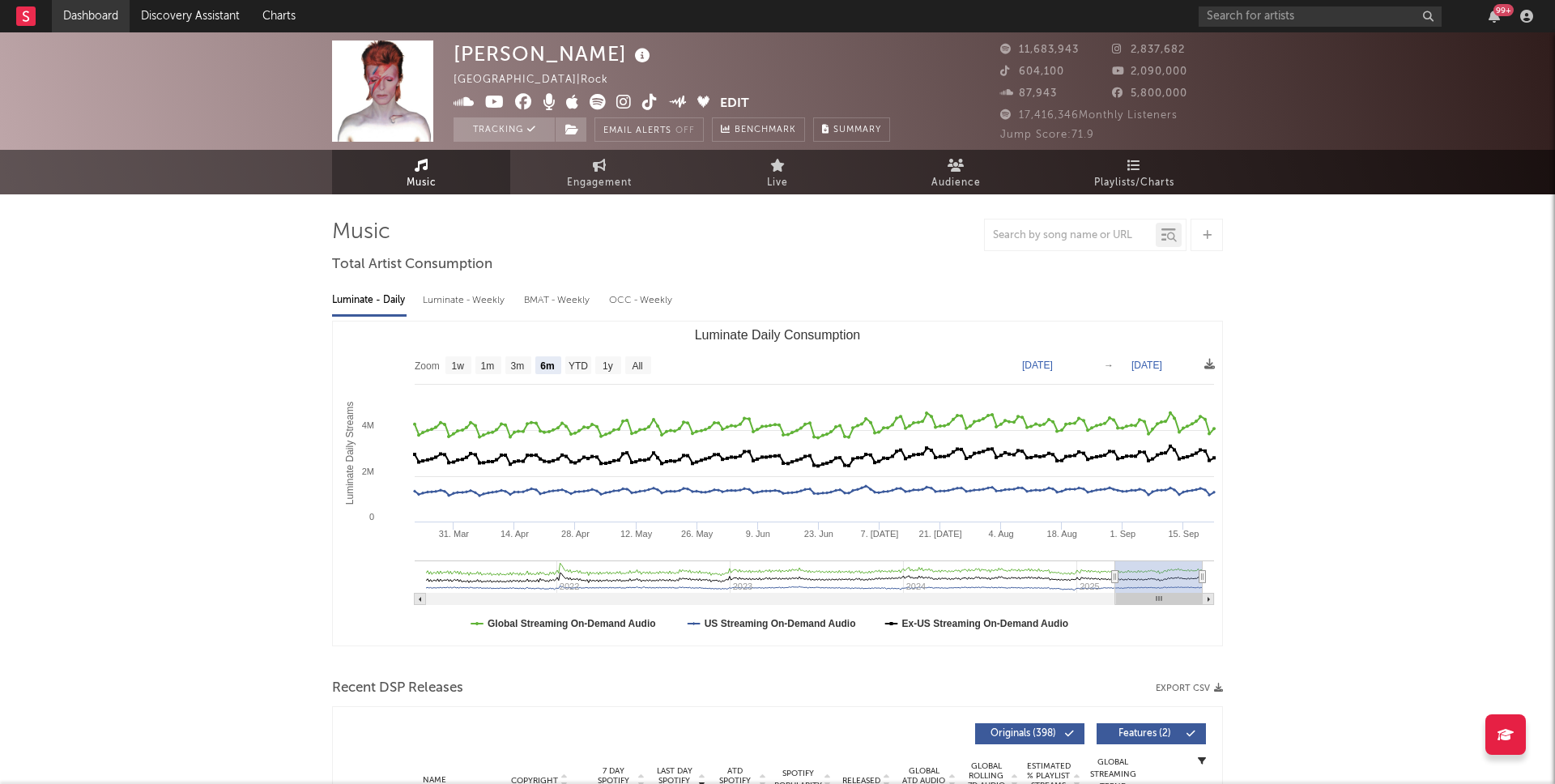
click at [96, 15] on link "Dashboard" at bounding box center [91, 16] width 78 height 33
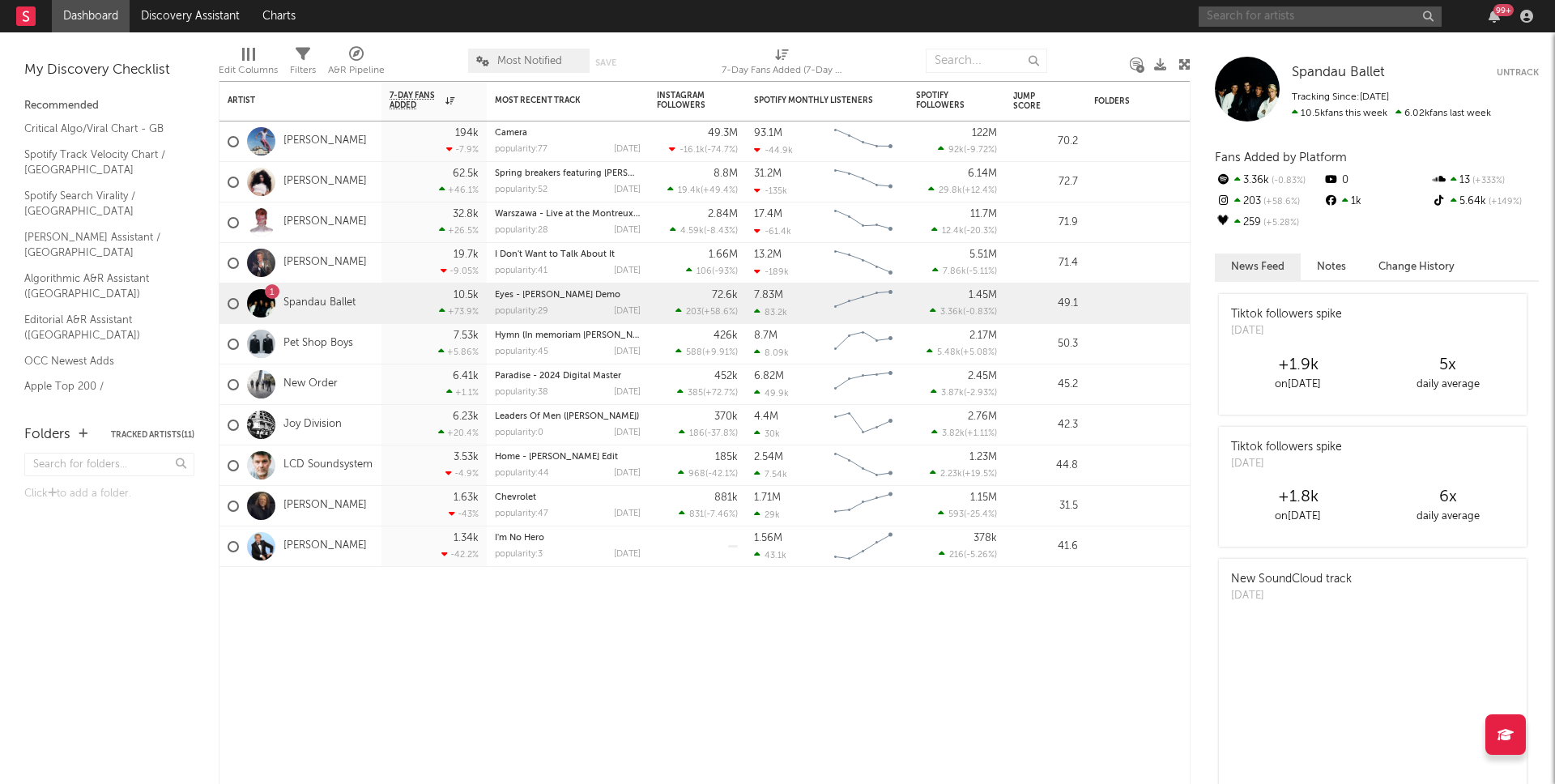
click at [1242, 16] on input "text" at bounding box center [1320, 17] width 243 height 21
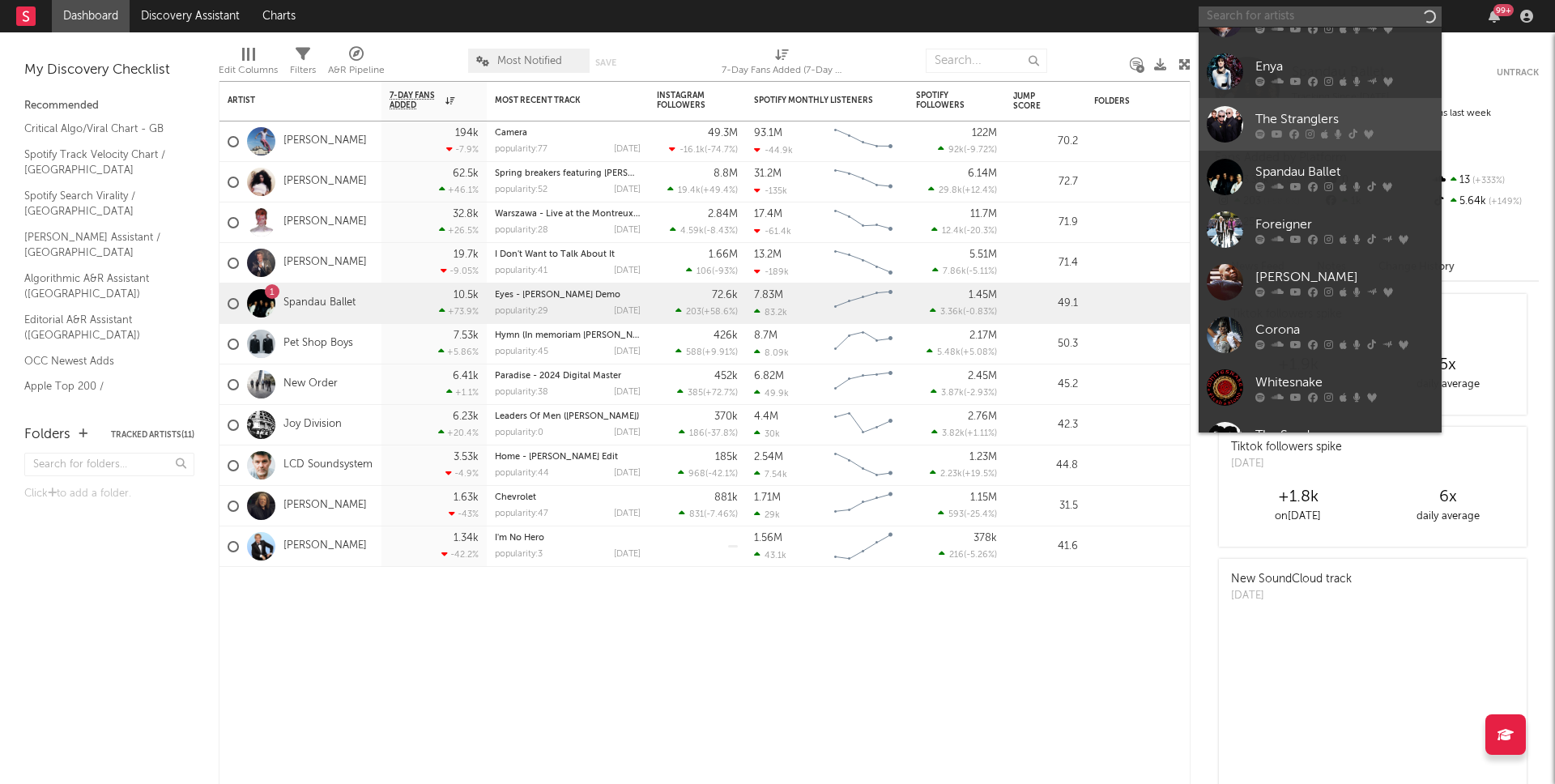
scroll to position [149, 0]
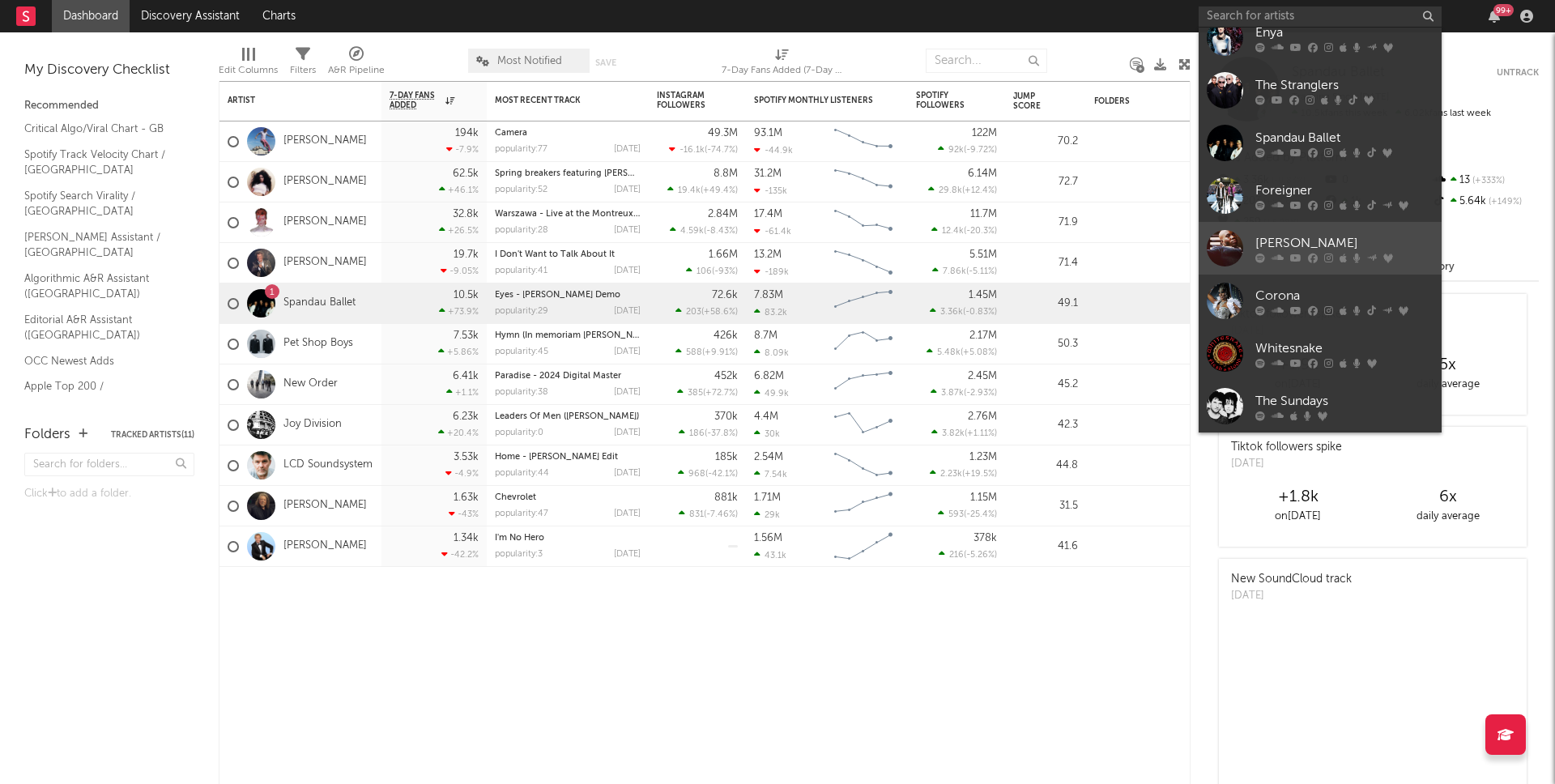
click at [1373, 241] on div "[PERSON_NAME]" at bounding box center [1344, 242] width 178 height 20
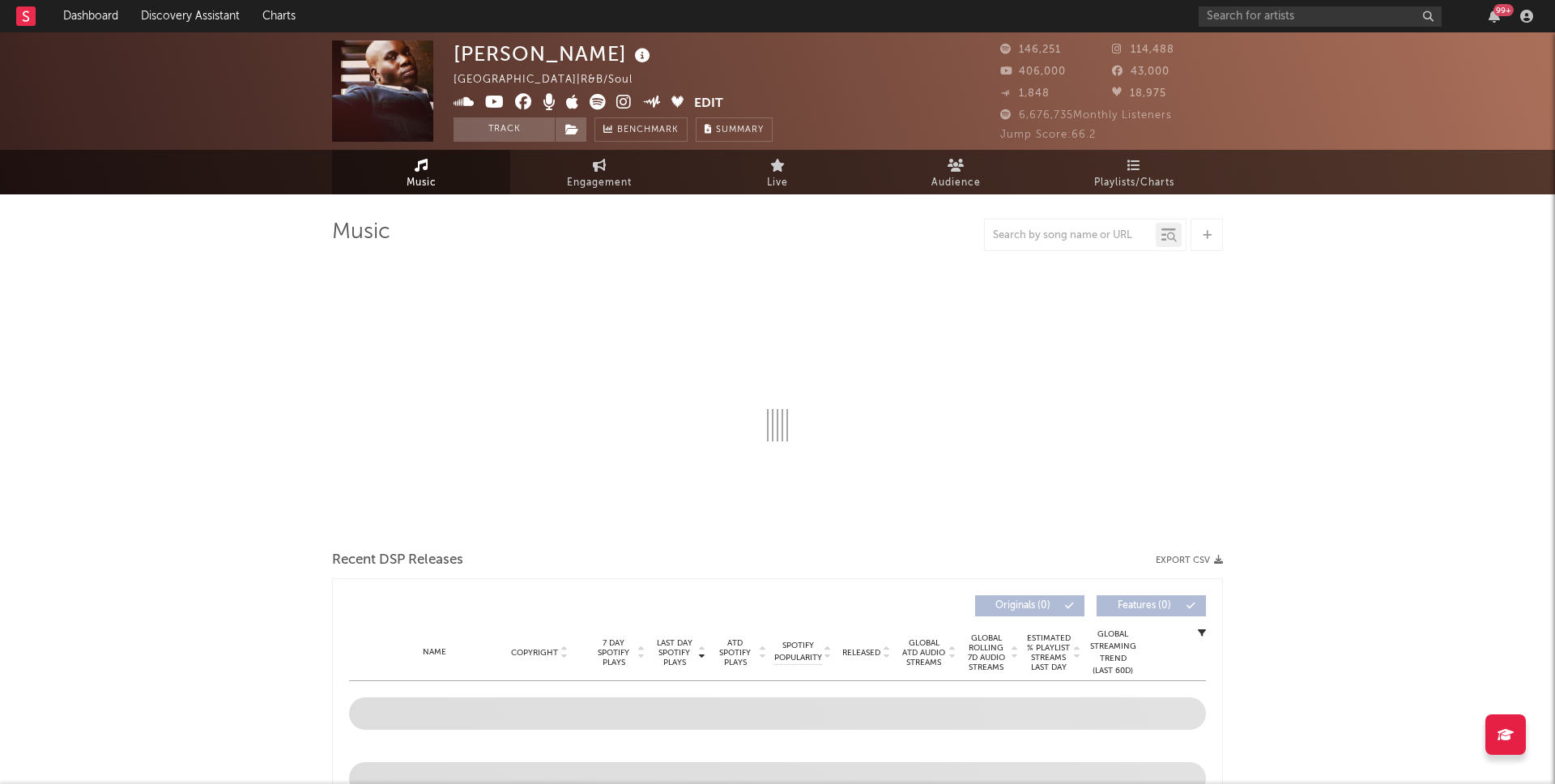
select select "6m"
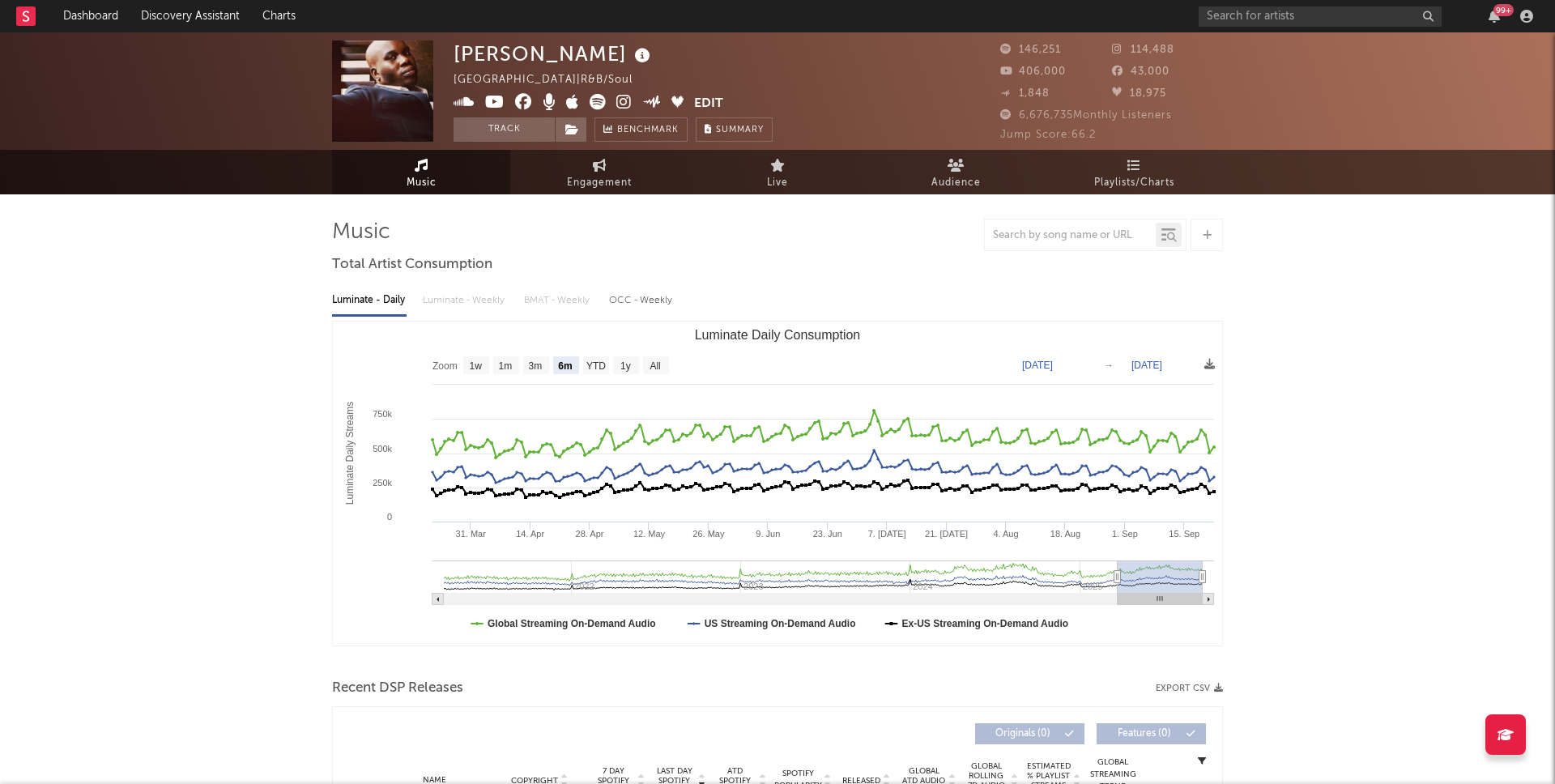
select select "6m"
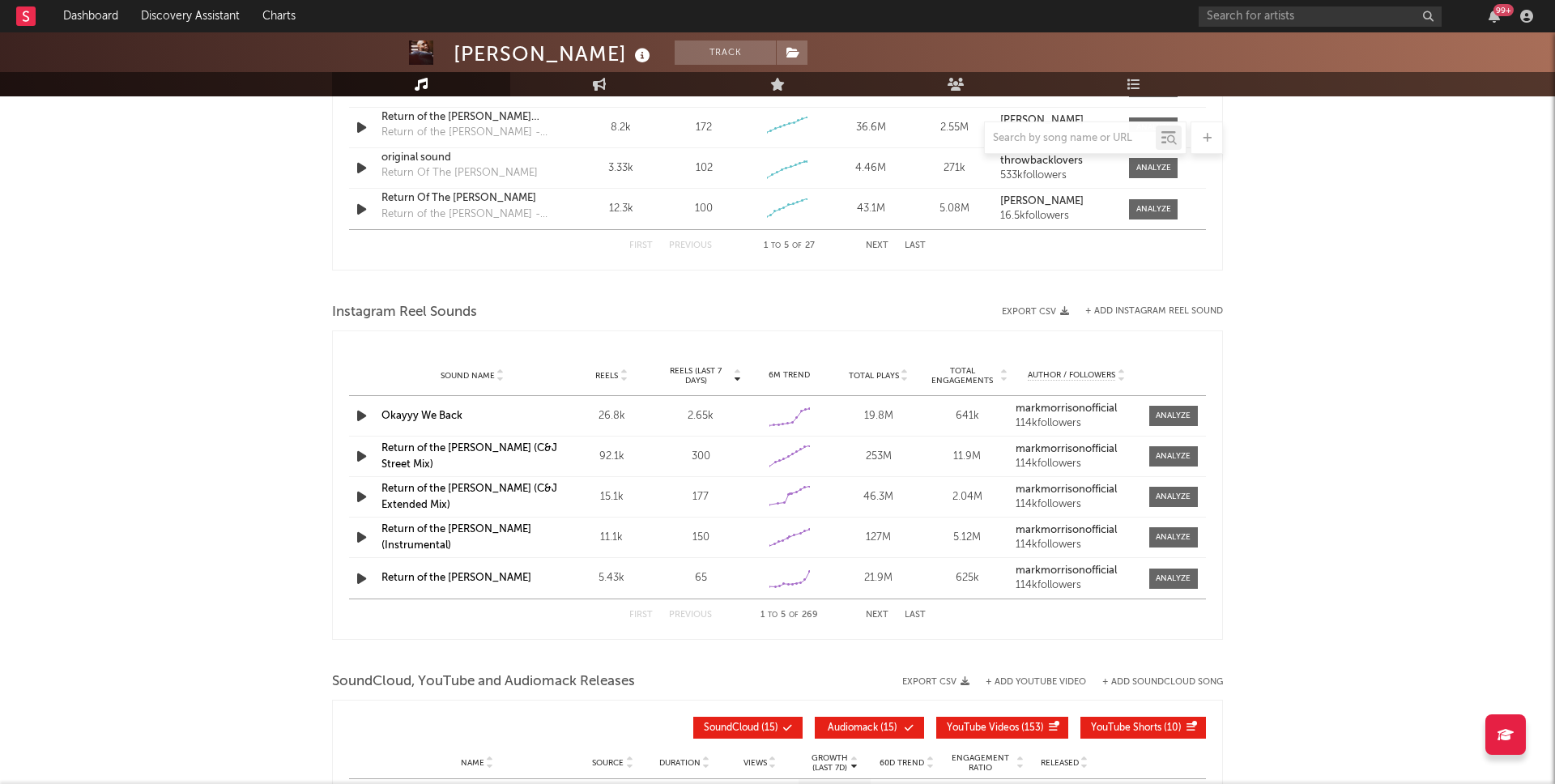
scroll to position [1307, 0]
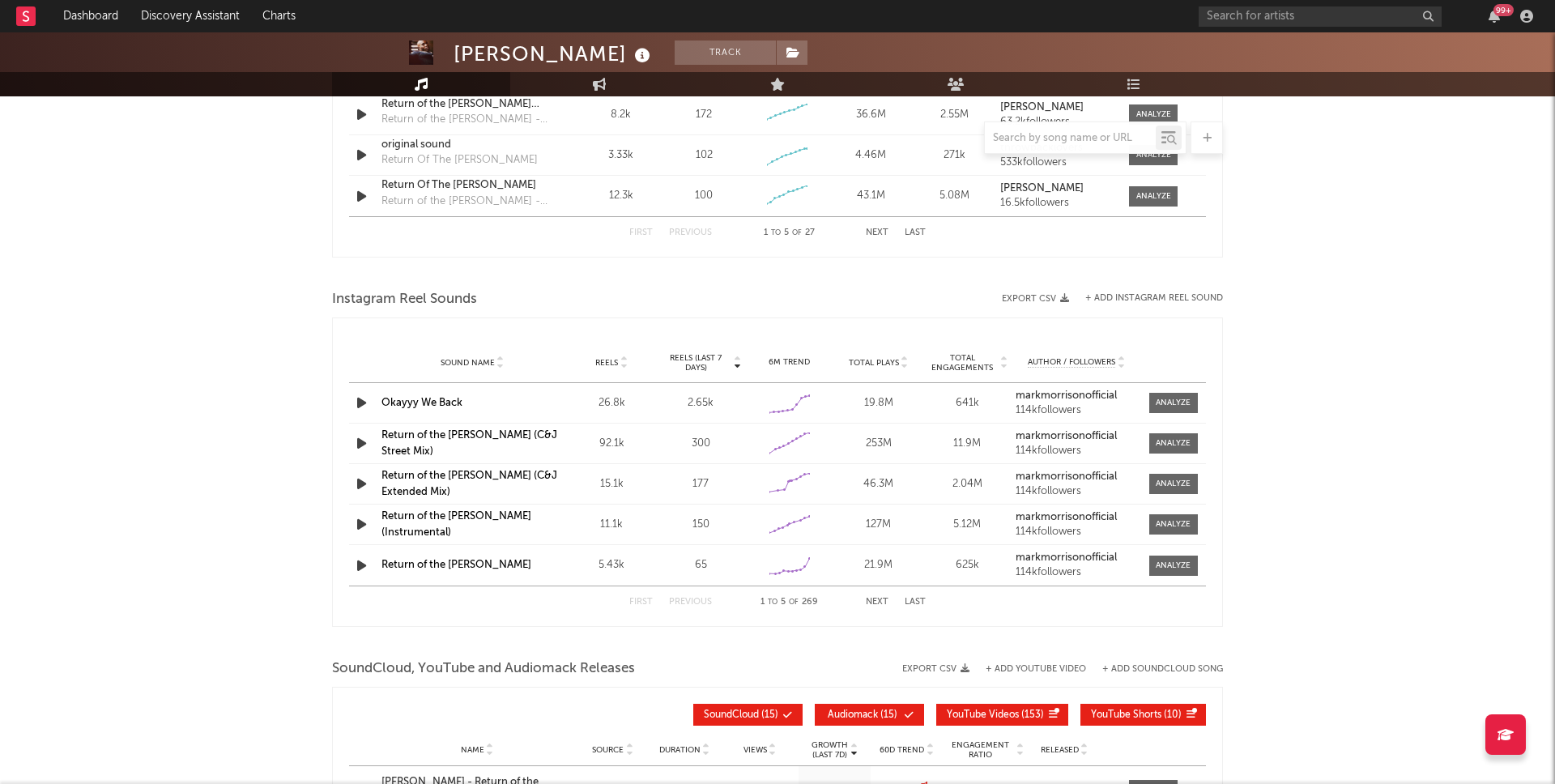
click at [358, 401] on icon "button" at bounding box center [361, 403] width 17 height 21
click at [358, 401] on icon "button" at bounding box center [360, 403] width 15 height 21
click at [420, 401] on link "Okayyy We Back" at bounding box center [422, 403] width 81 height 10
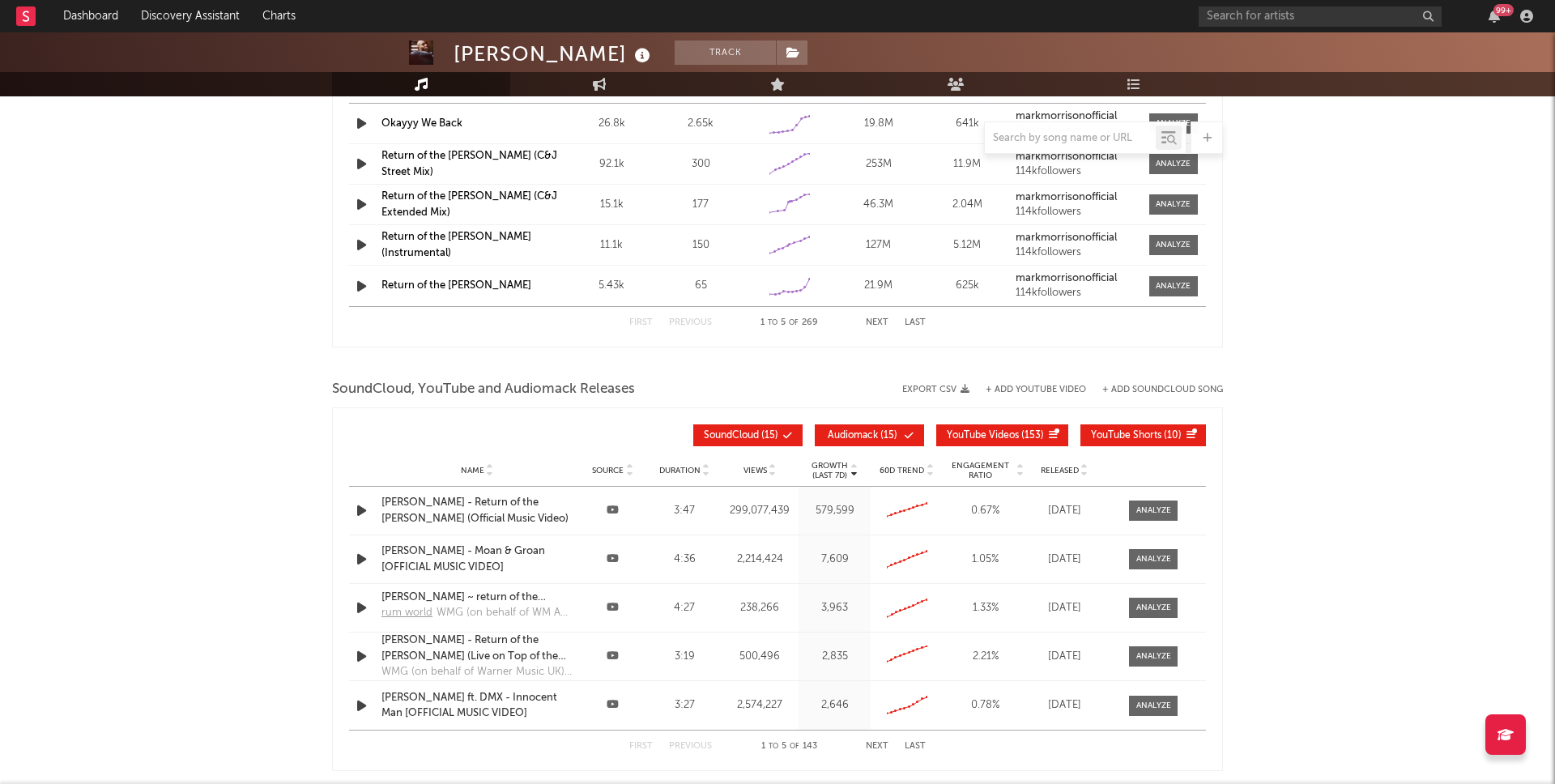
scroll to position [1585, 0]
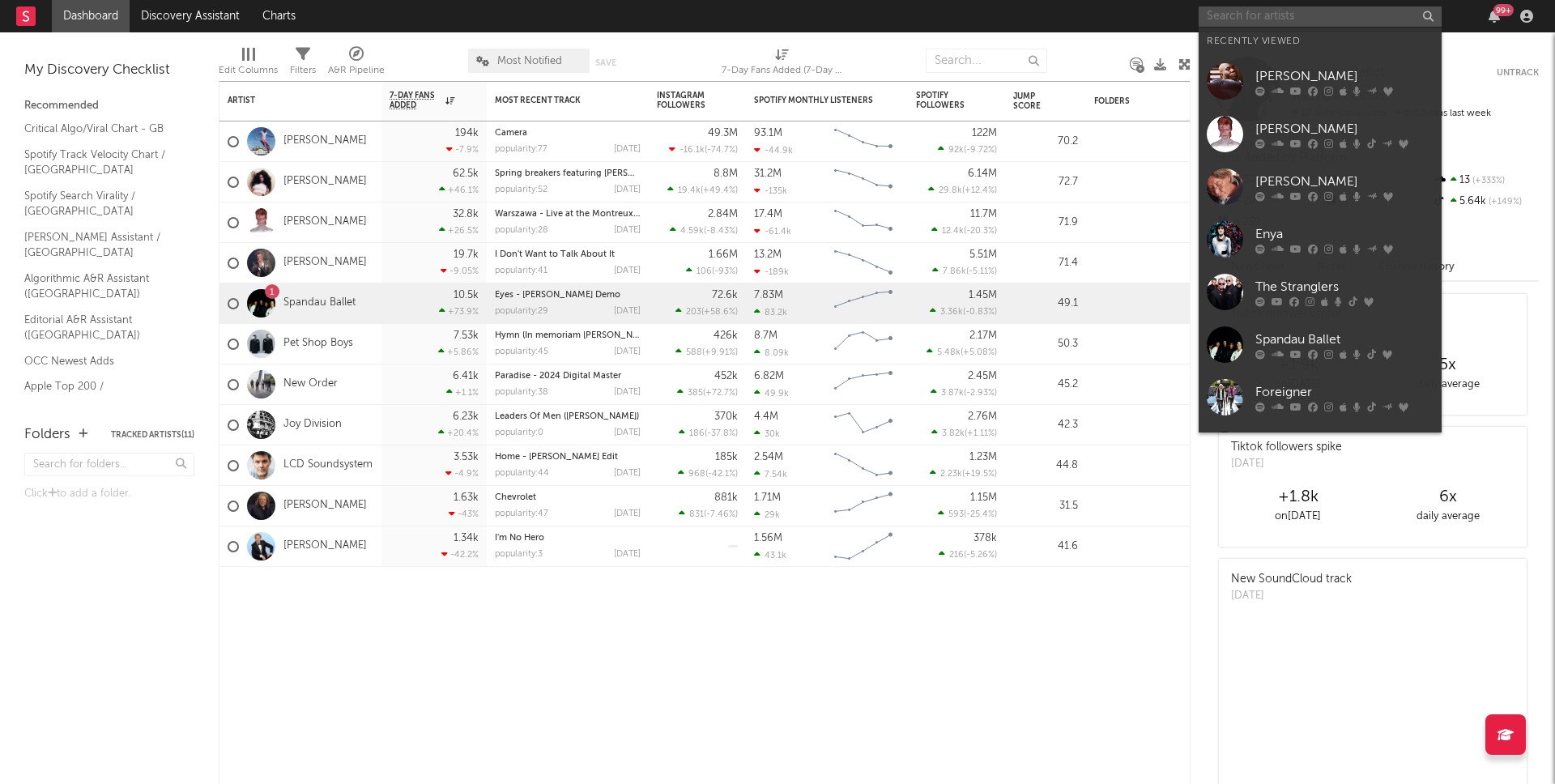
click at [1286, 15] on input "text" at bounding box center [1320, 17] width 243 height 21
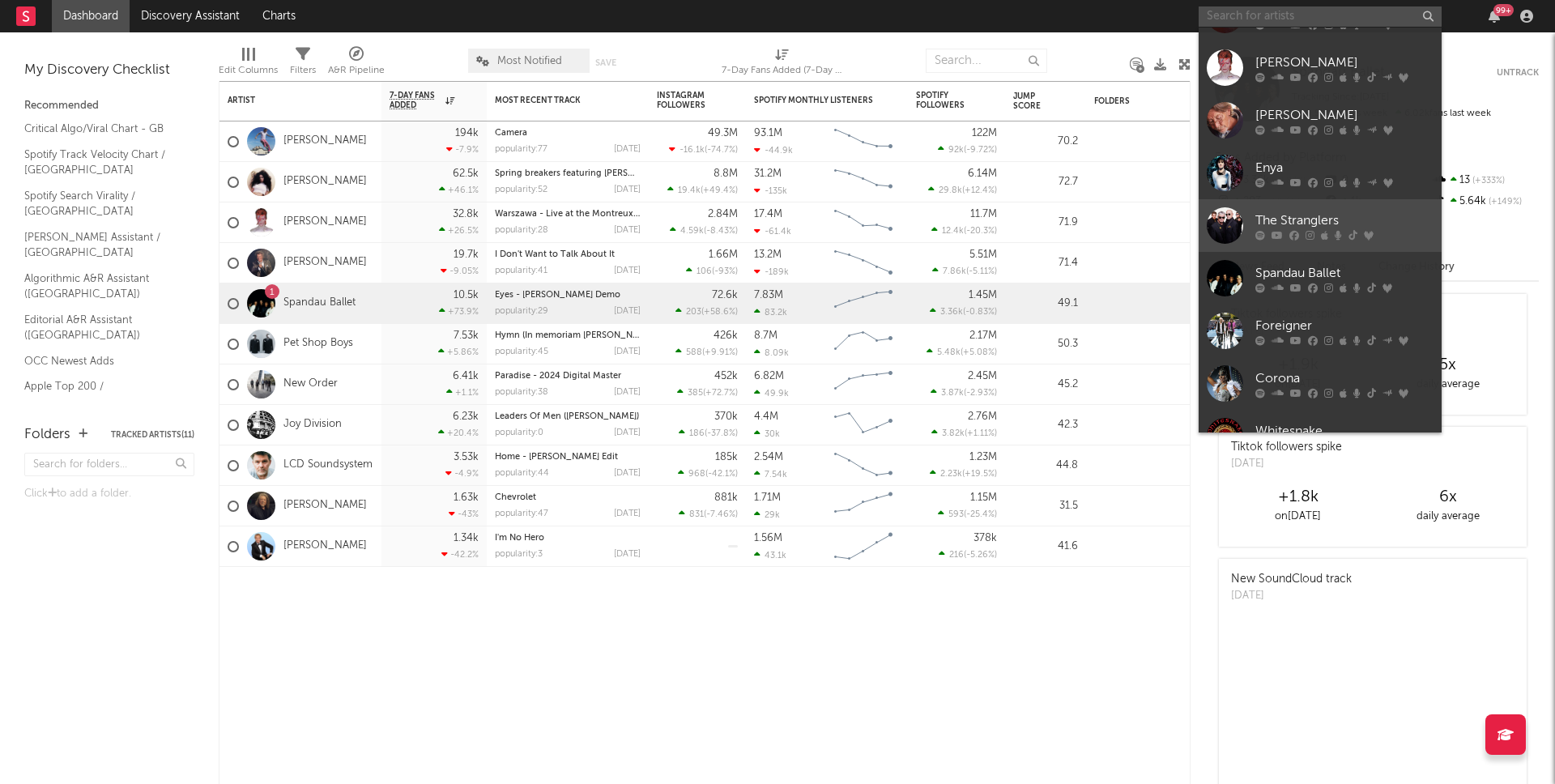
scroll to position [149, 0]
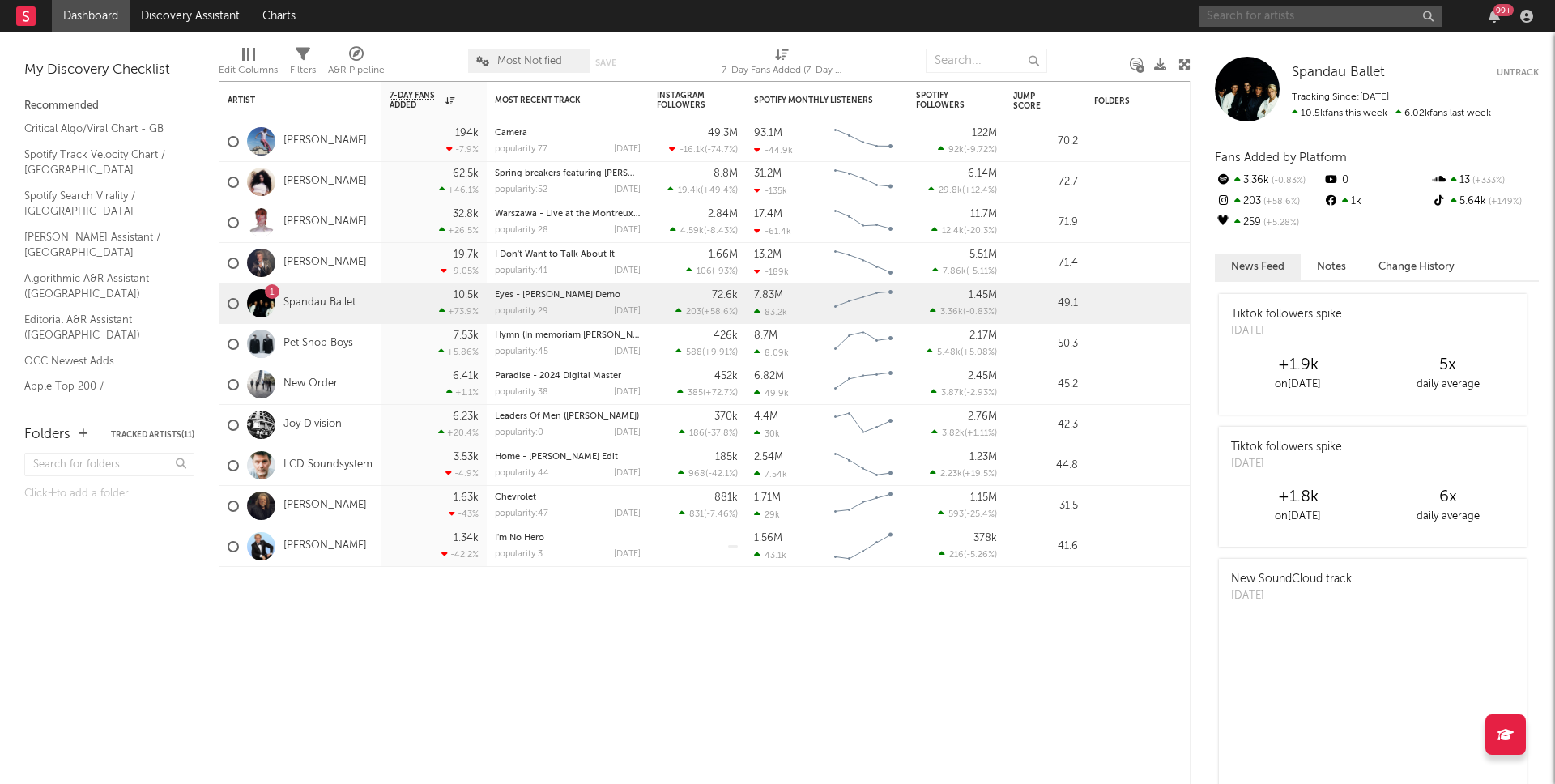
click at [1258, 8] on input "text" at bounding box center [1320, 17] width 243 height 21
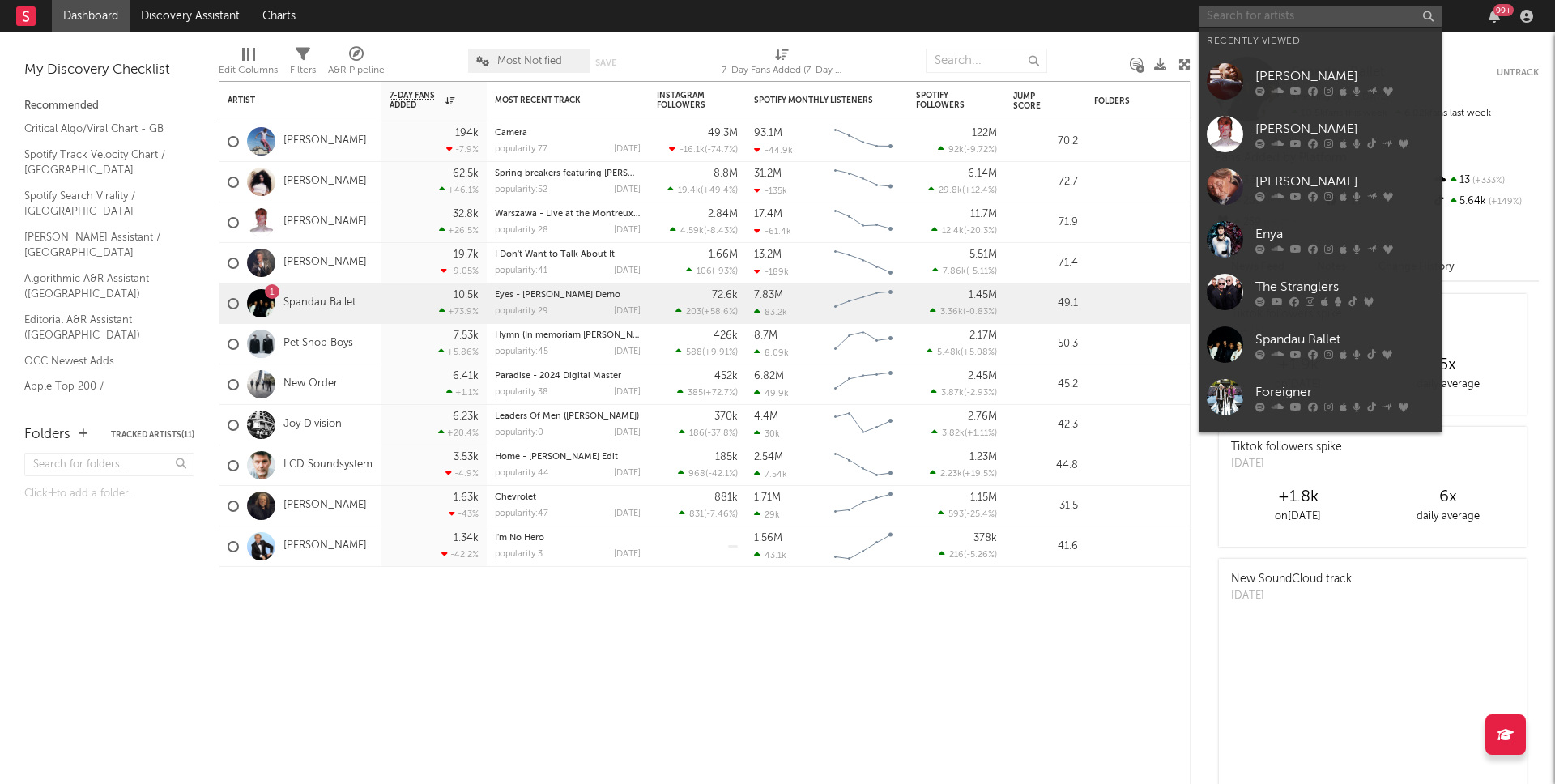
click at [1255, 15] on input "text" at bounding box center [1320, 17] width 243 height 21
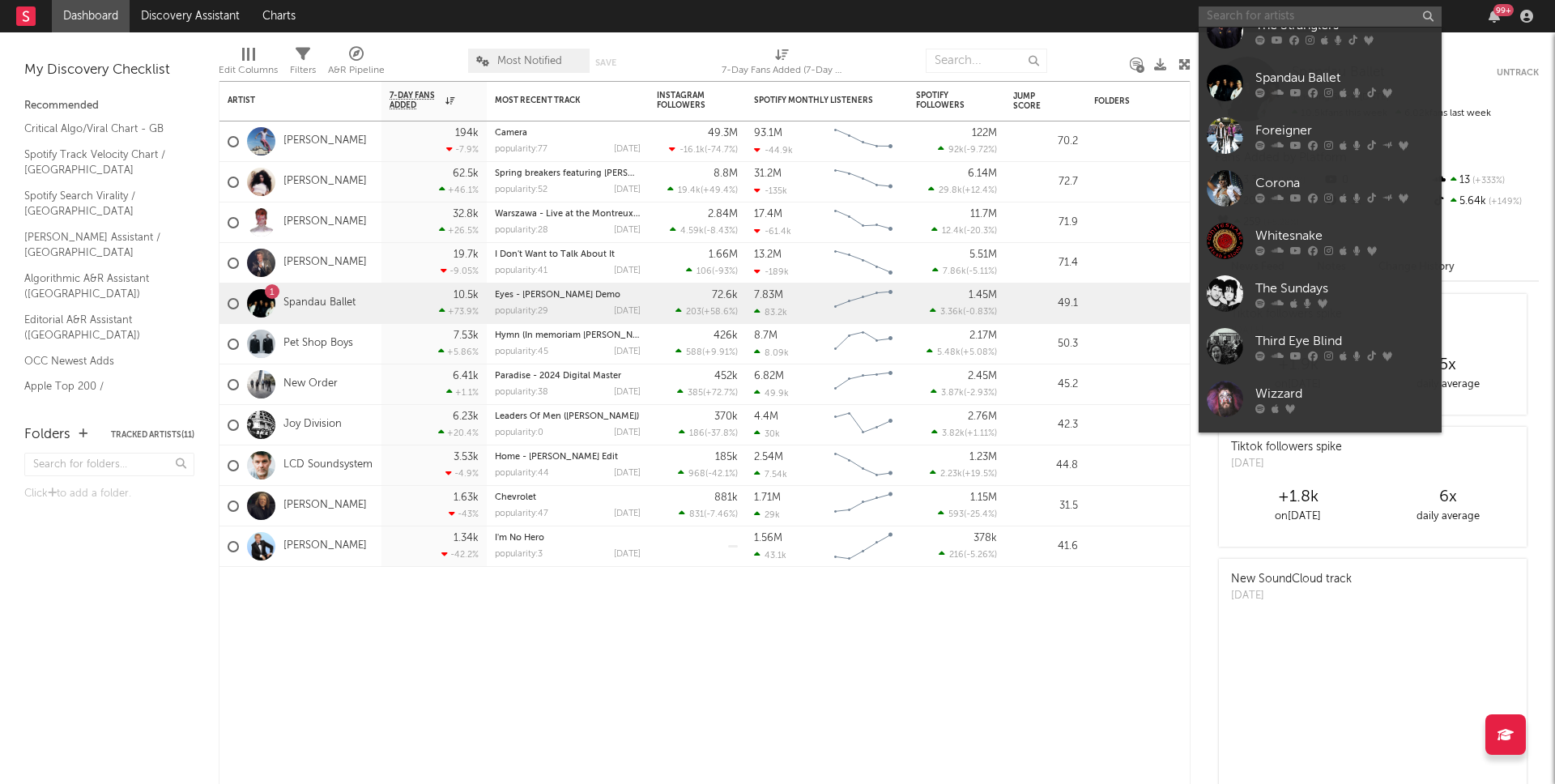
scroll to position [0, 0]
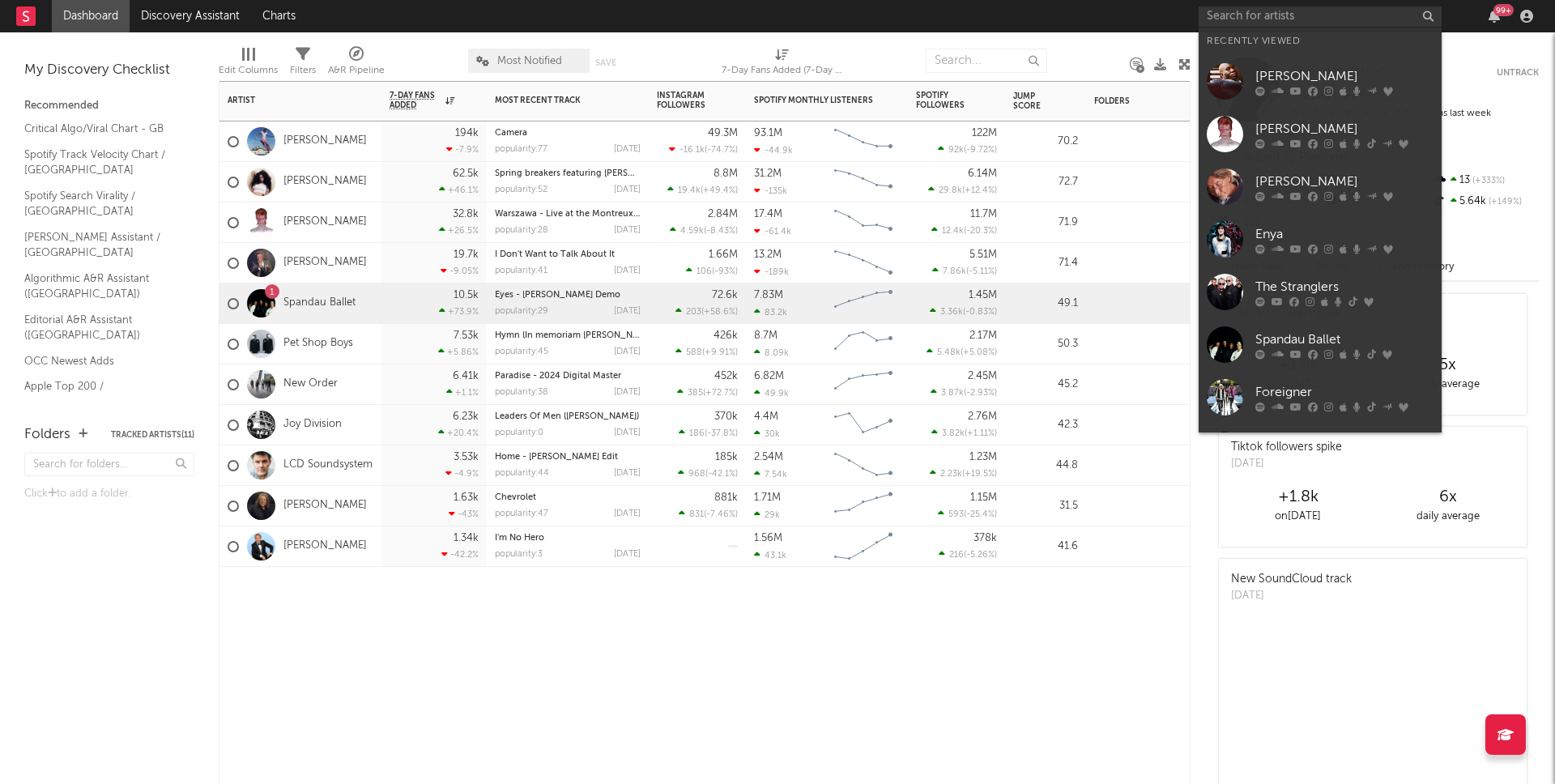
click at [480, 674] on div "Artist Notifications 7-Day Fans Added WoW % Change Most Recent Track Popularity…" at bounding box center [704, 432] width 972 height 703
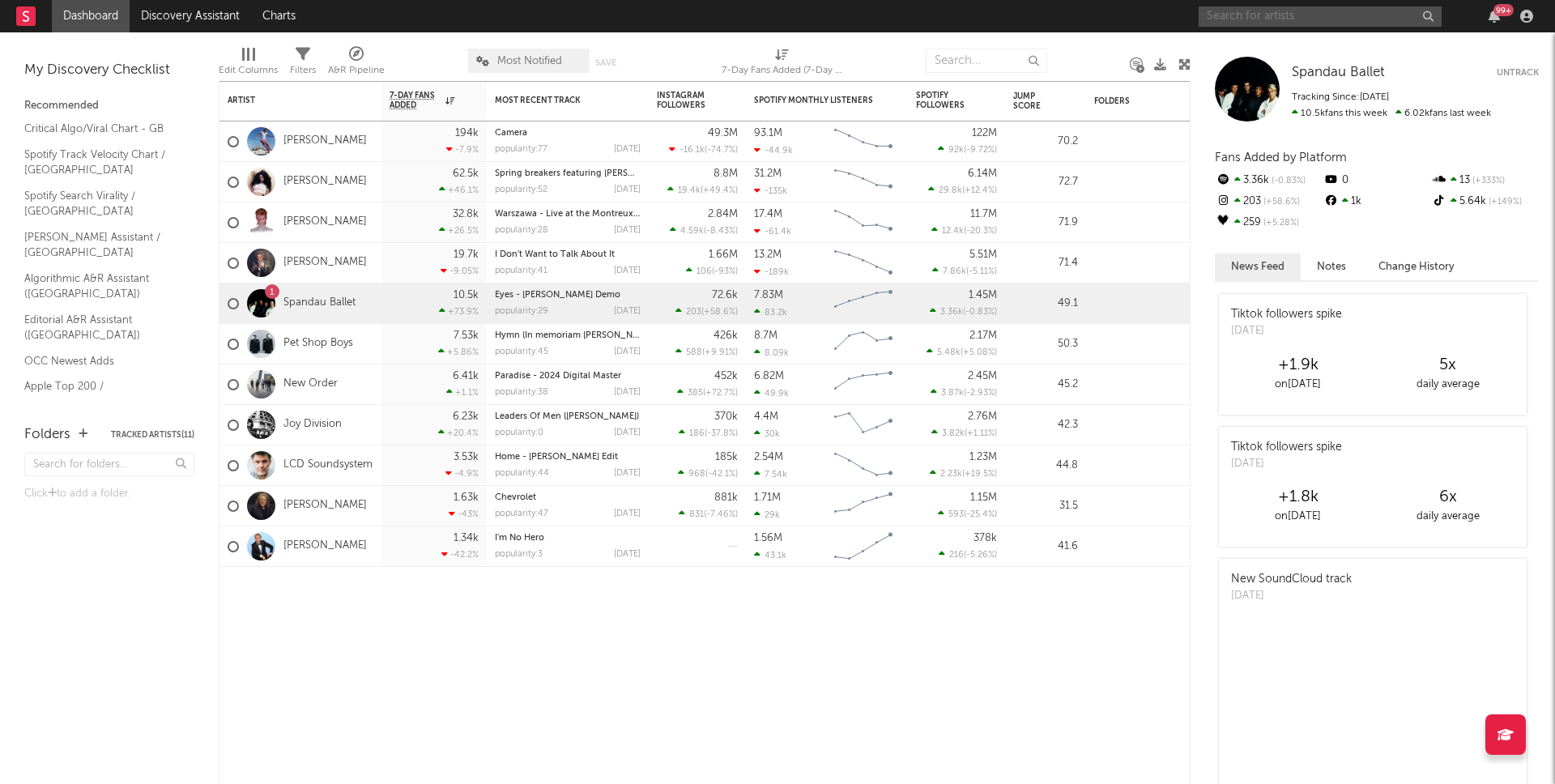
click at [1259, 15] on input "text" at bounding box center [1320, 17] width 243 height 21
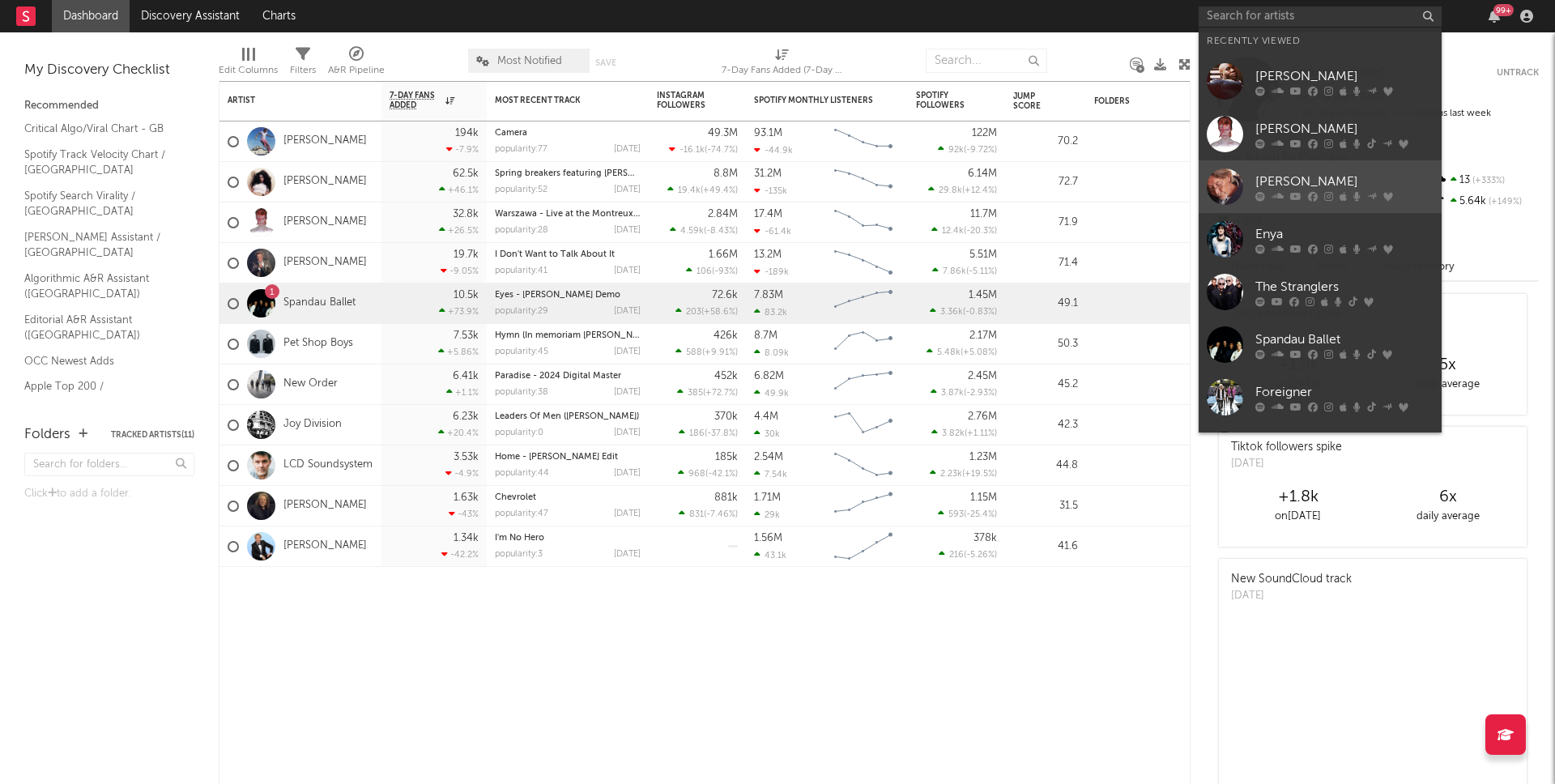
click at [1332, 178] on div "[PERSON_NAME]" at bounding box center [1344, 181] width 178 height 20
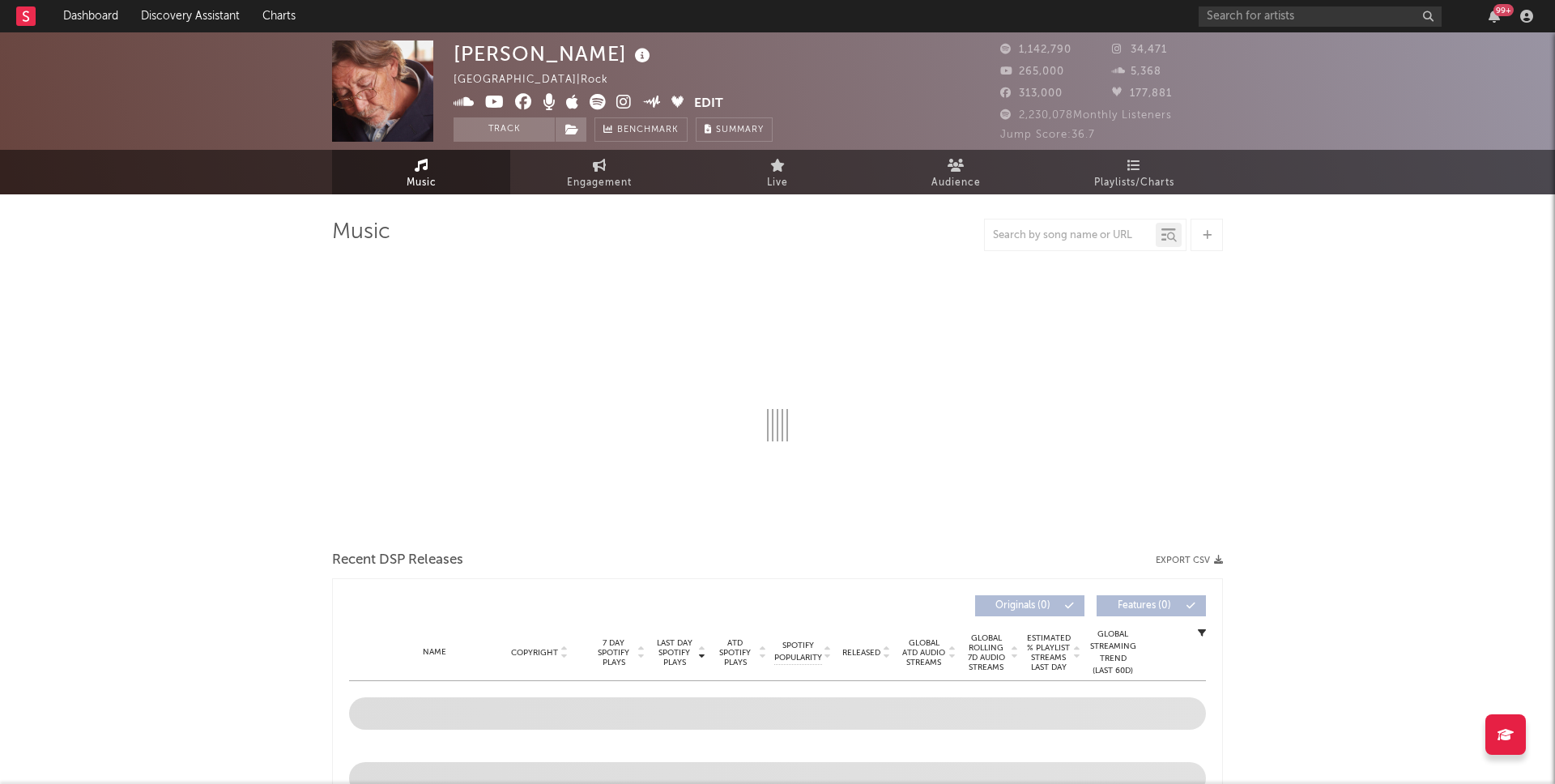
select select "6m"
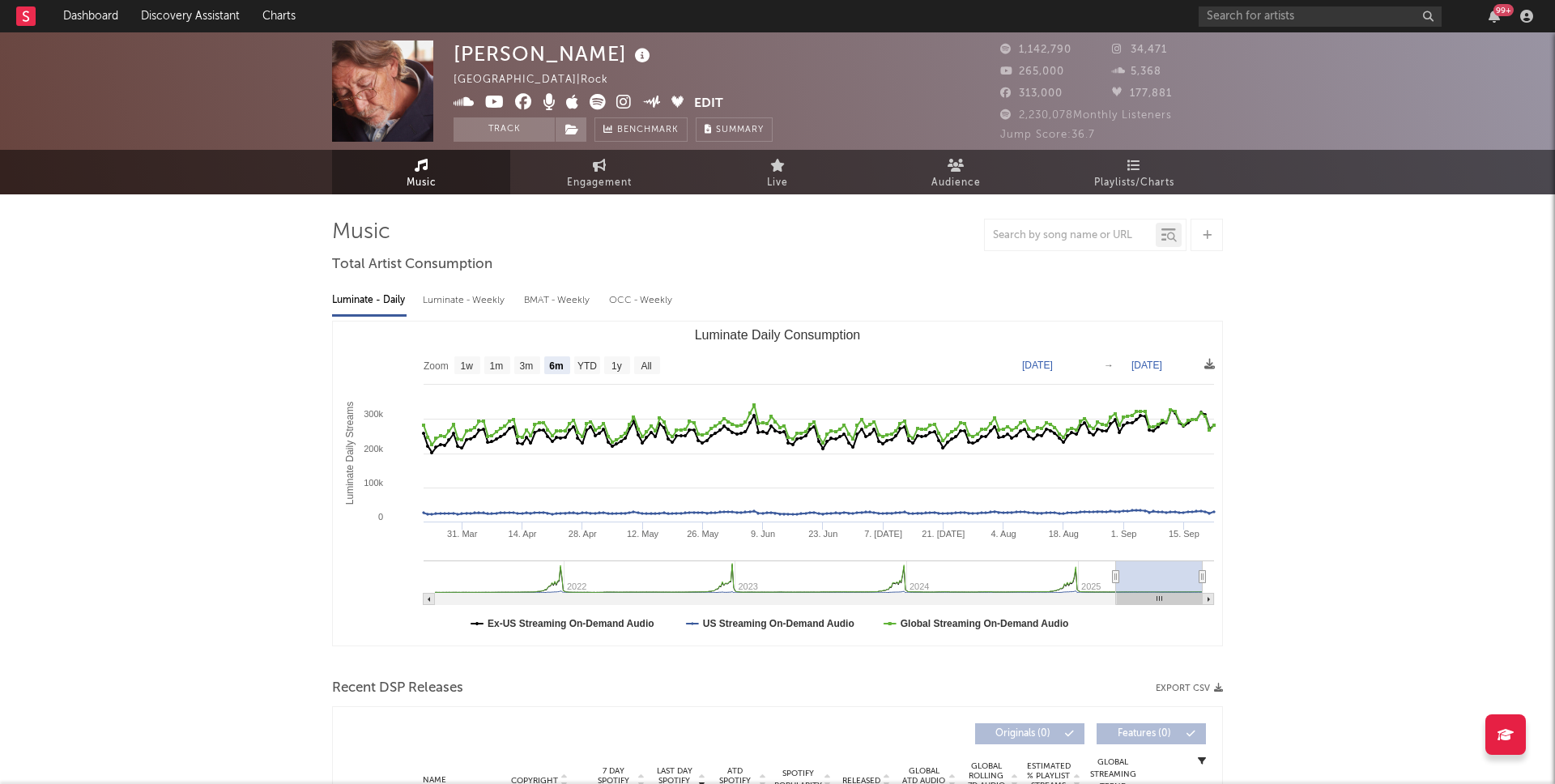
select select "6m"
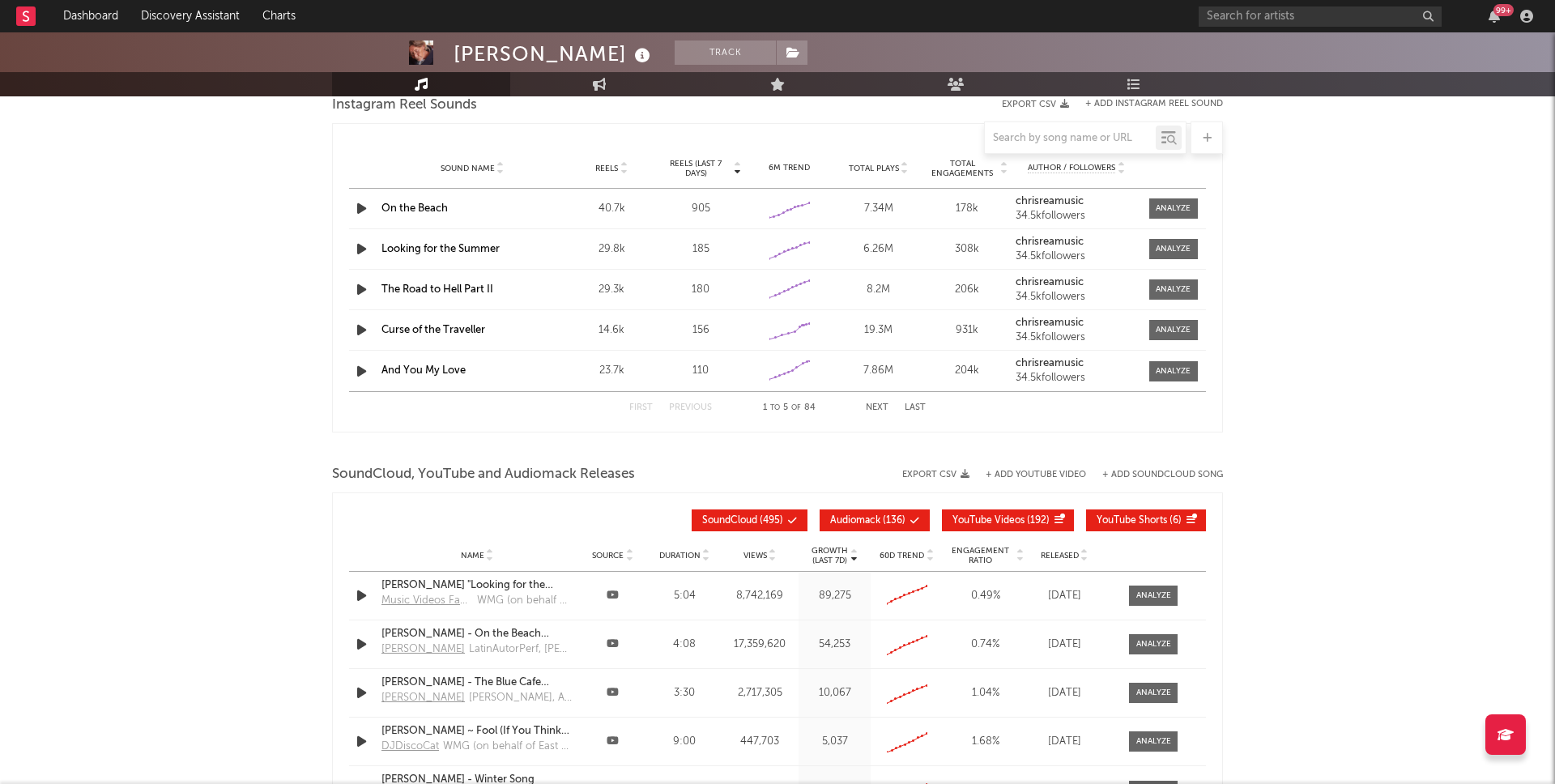
scroll to position [1322, 0]
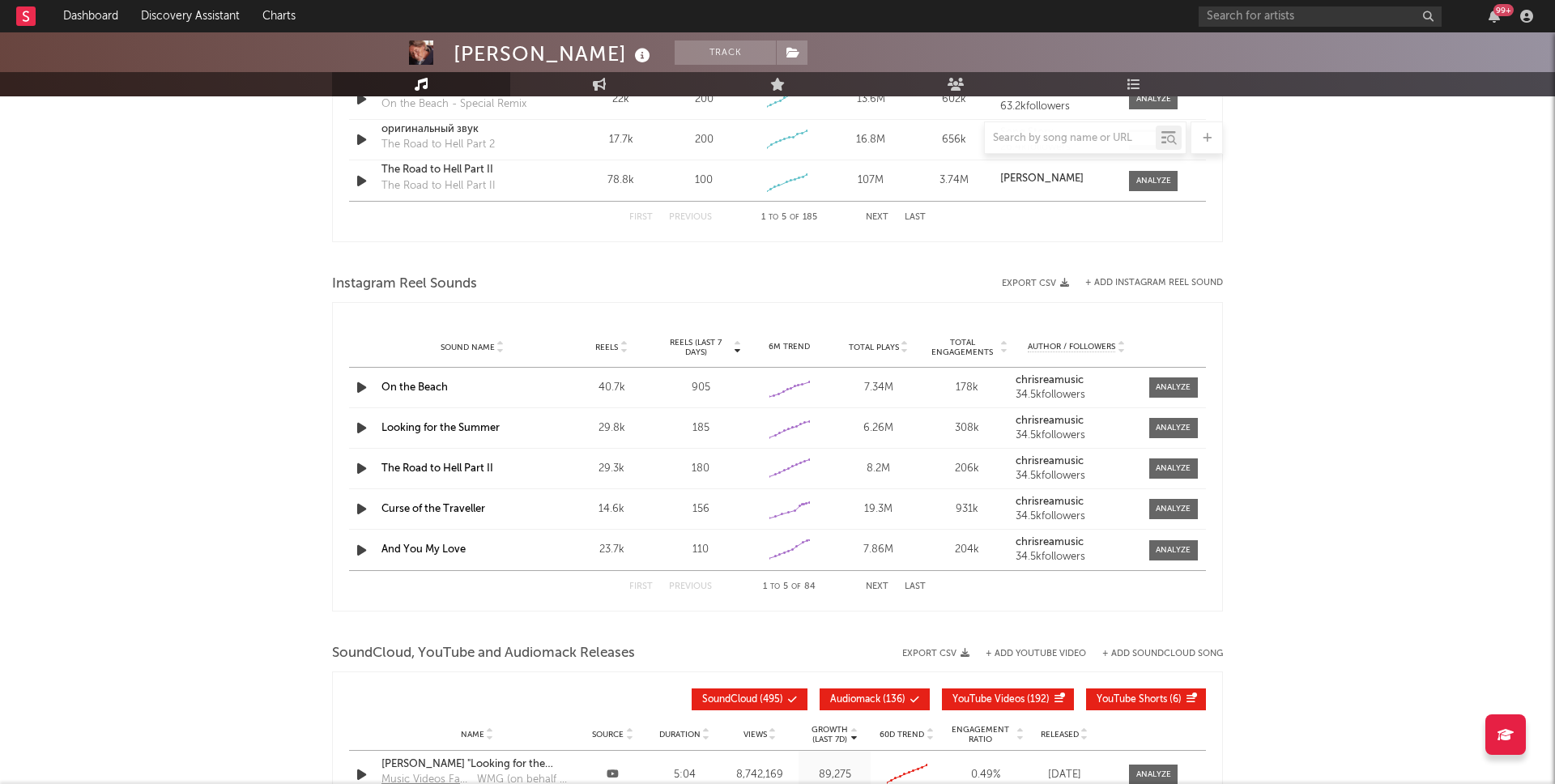
click at [870, 583] on button "Next" at bounding box center [877, 586] width 22 height 9
click at [878, 585] on button "Next" at bounding box center [877, 586] width 22 height 9
click at [356, 512] on icon "button" at bounding box center [361, 509] width 17 height 21
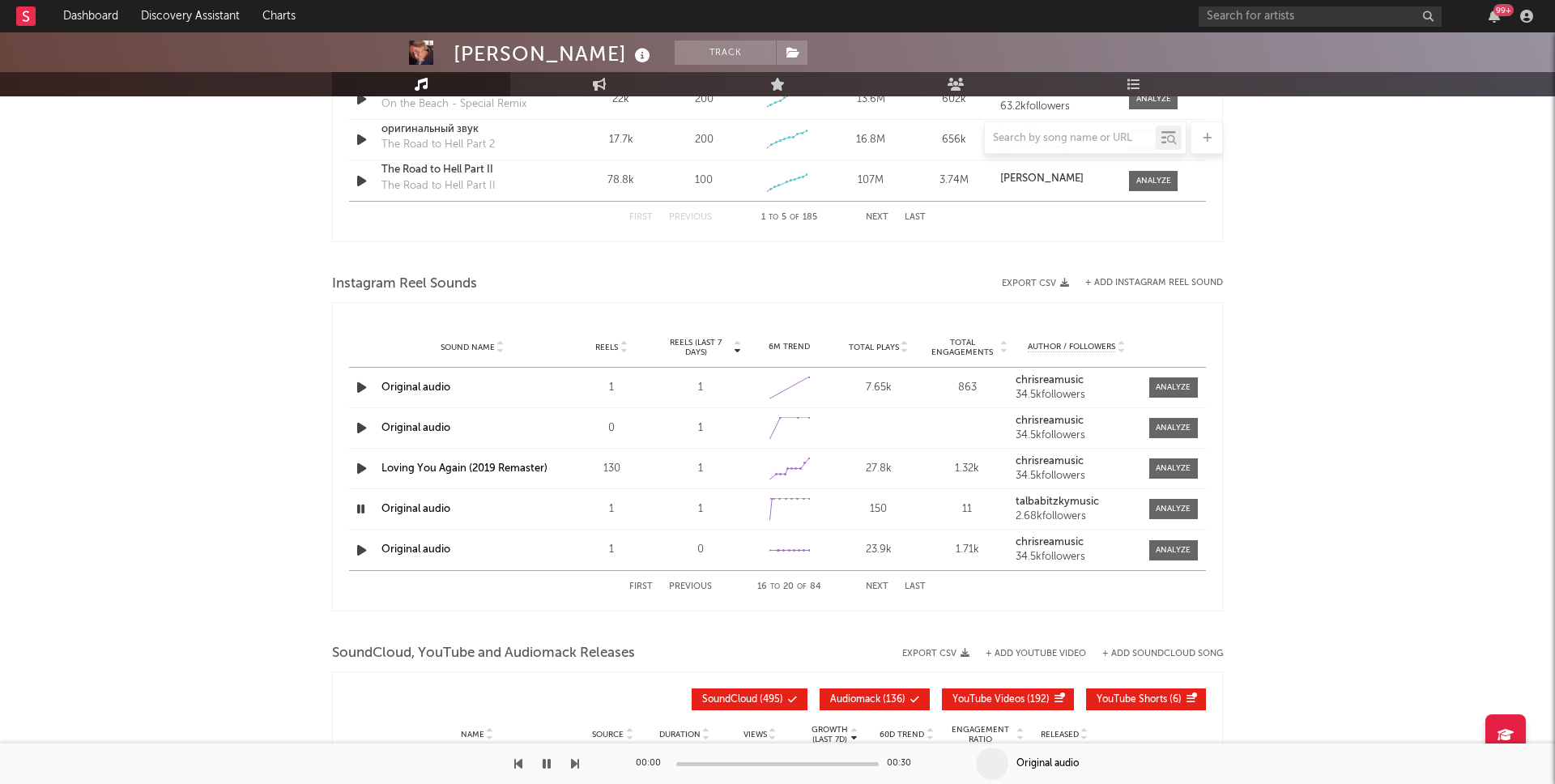
click at [359, 509] on icon "button" at bounding box center [360, 509] width 15 height 21
